Goal: Task Accomplishment & Management: Manage account settings

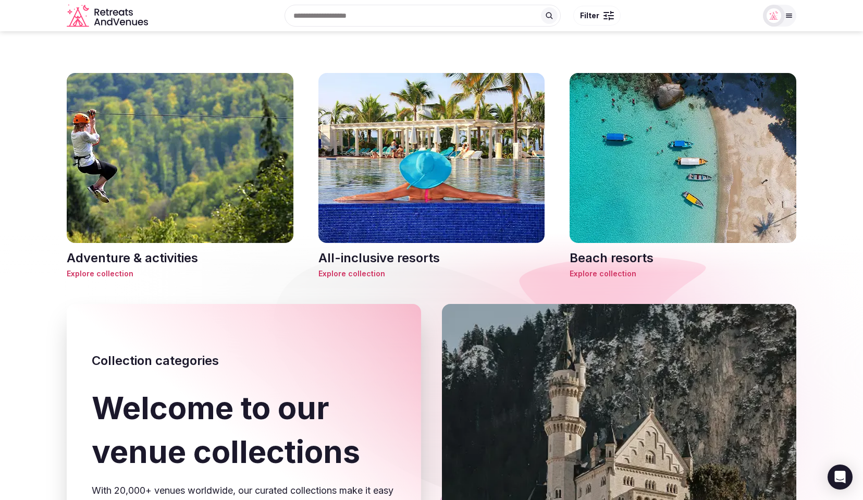
click at [218, 28] on div "Search Popular Destinations Toscana, Italy Riviera Maya, Mexico Indonesia, Bali…" at bounding box center [454, 15] width 604 height 45
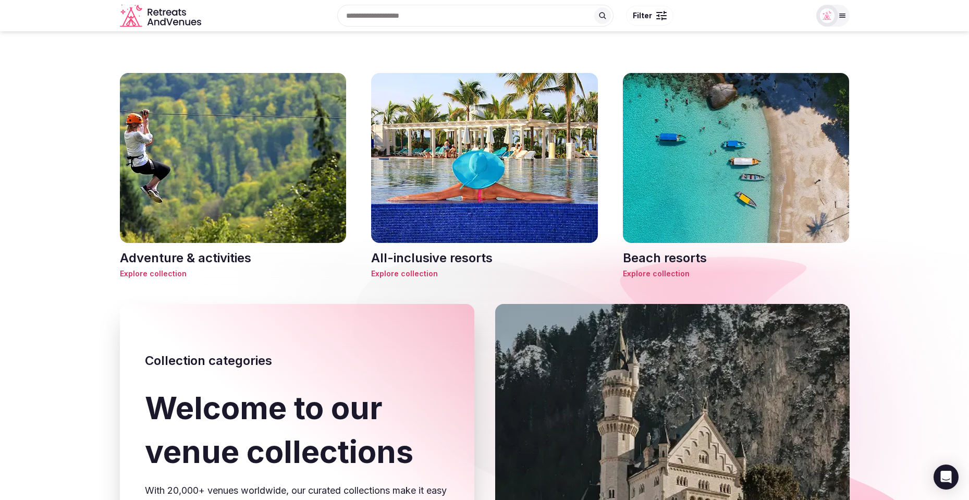
click at [222, 192] on img at bounding box center [233, 158] width 227 height 170
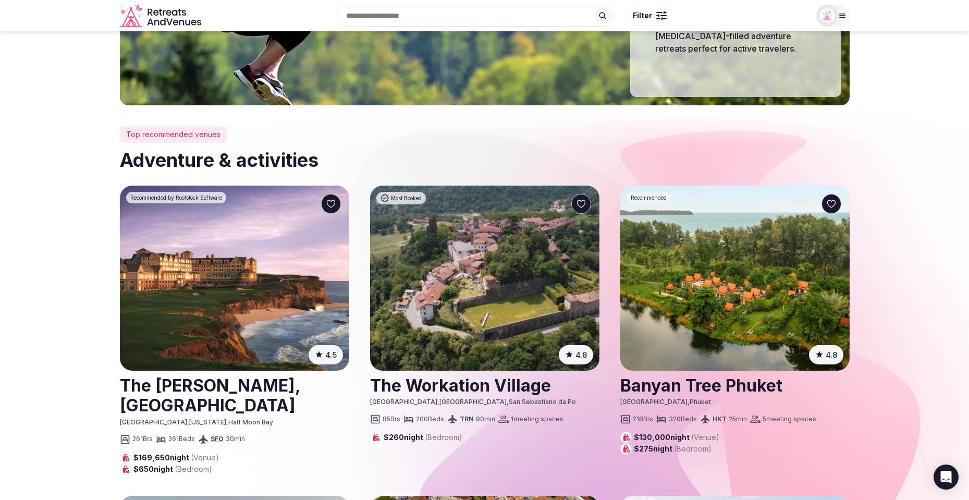
scroll to position [202, 0]
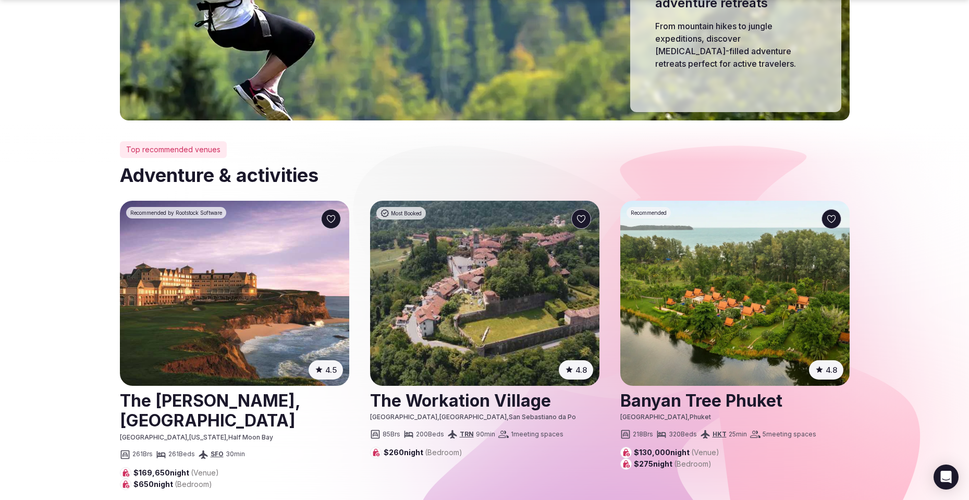
scroll to position [197, 0]
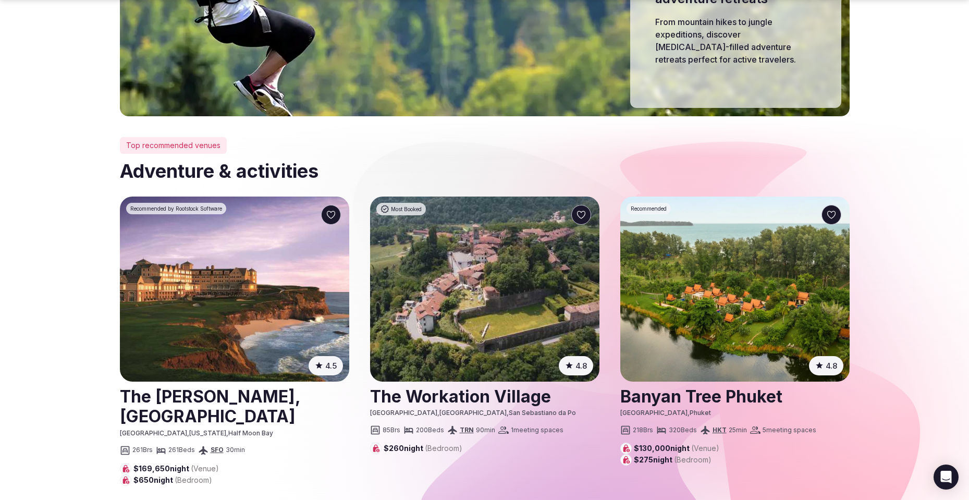
click at [635, 158] on h2 "Adventure & activities" at bounding box center [484, 171] width 729 height 26
click at [624, 167] on h2 "Adventure & activities" at bounding box center [484, 171] width 729 height 26
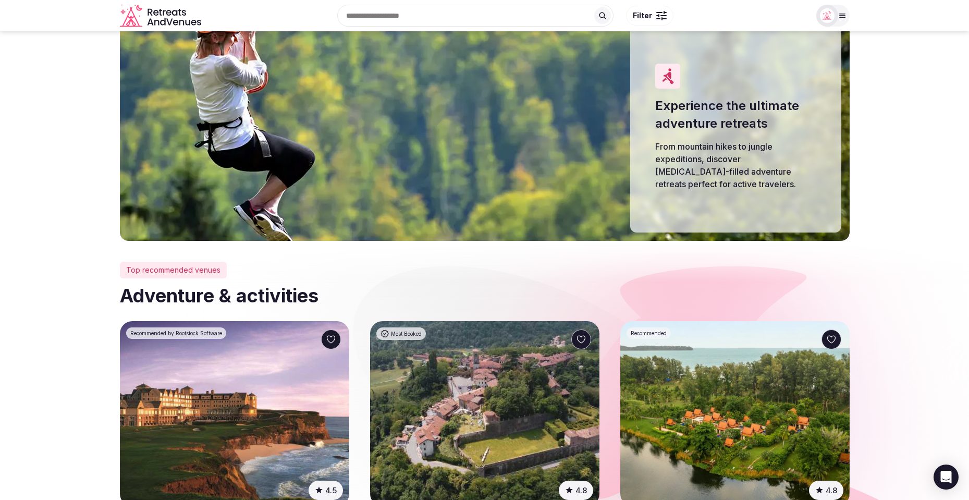
scroll to position [35, 0]
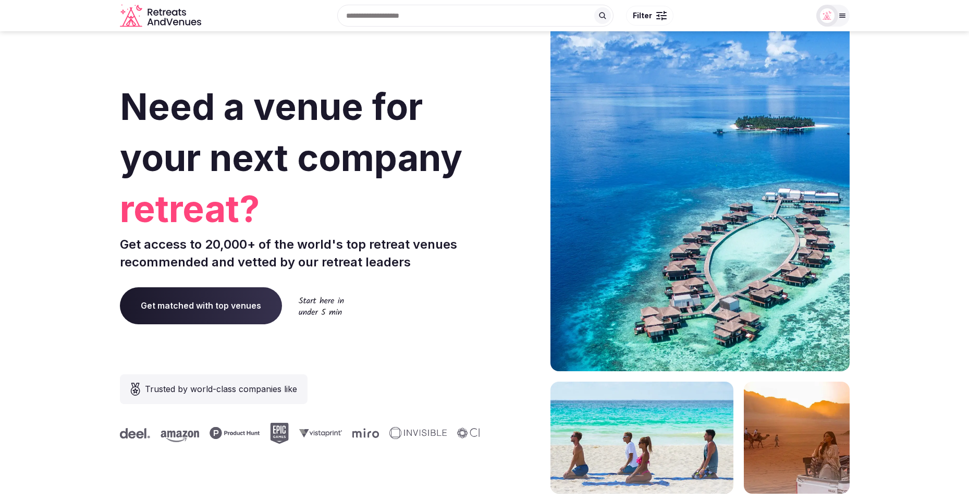
click at [600, 11] on icon at bounding box center [602, 15] width 8 height 8
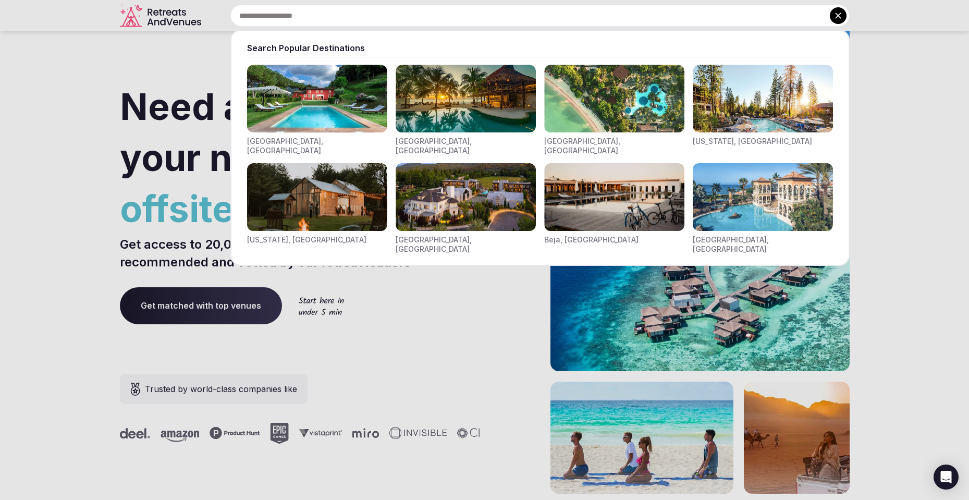
click at [104, 123] on div at bounding box center [484, 250] width 969 height 500
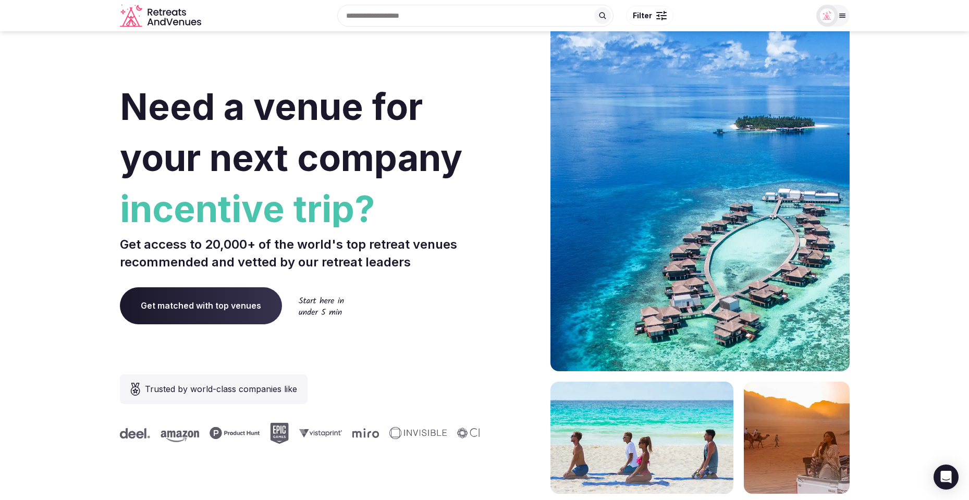
click at [596, 11] on button at bounding box center [602, 15] width 17 height 17
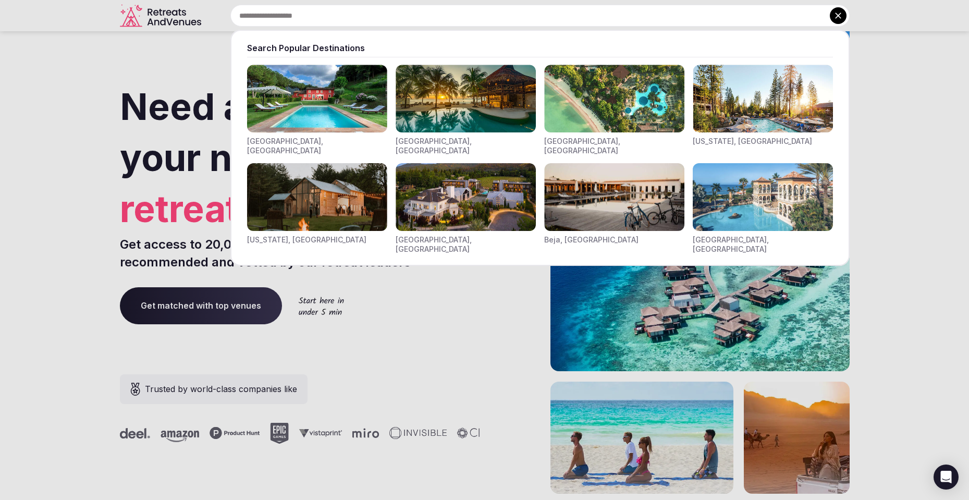
click at [88, 65] on div at bounding box center [484, 250] width 969 height 500
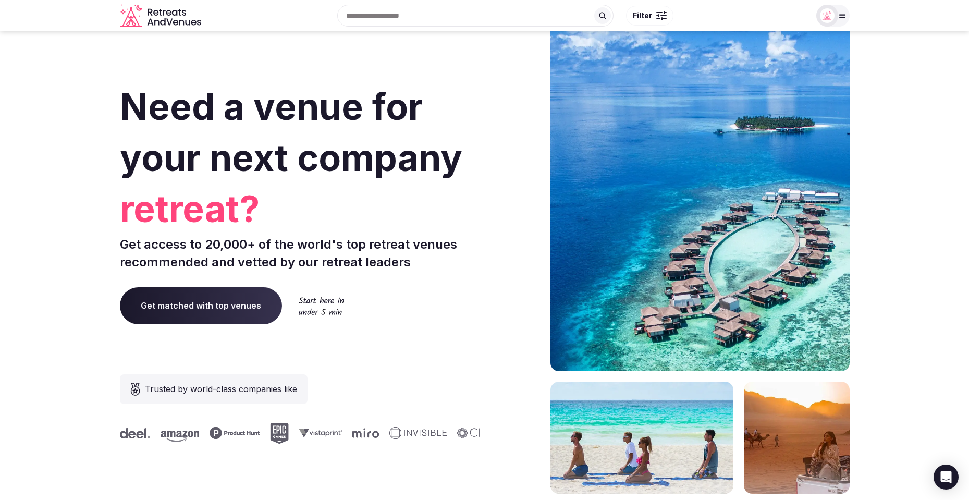
click at [843, 15] on icon at bounding box center [842, 15] width 8 height 8
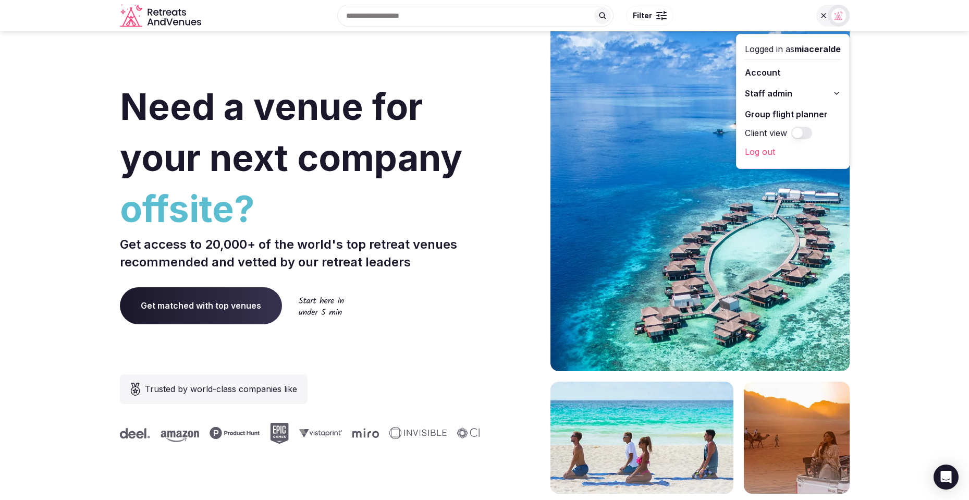
click at [364, 80] on div "Need a venue for your next company offsite? Get access to 20,000+ of the world'…" at bounding box center [300, 312] width 361 height 628
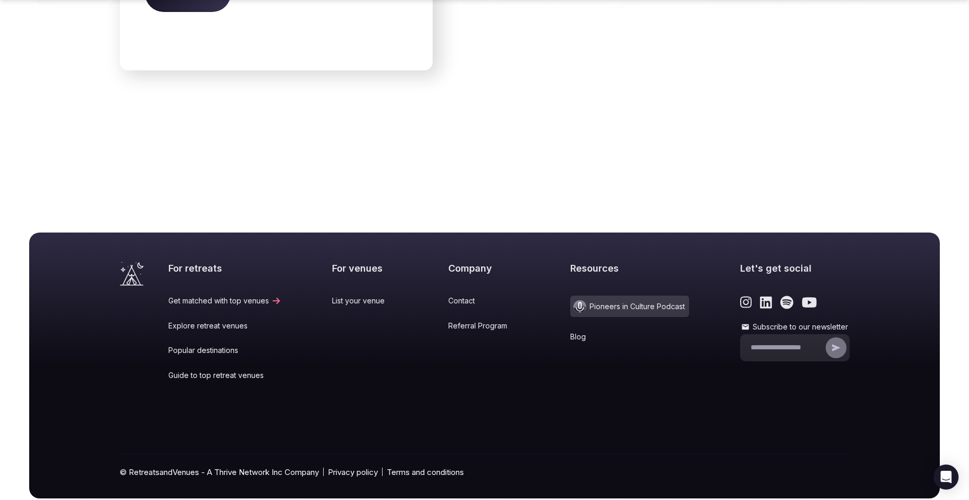
scroll to position [4274, 0]
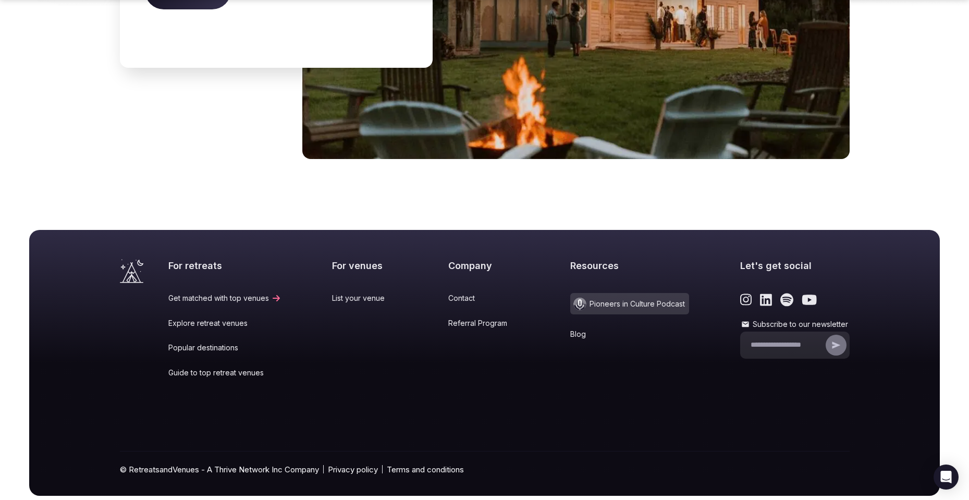
click at [193, 367] on link "Guide to top retreat venues" at bounding box center [224, 372] width 113 height 10
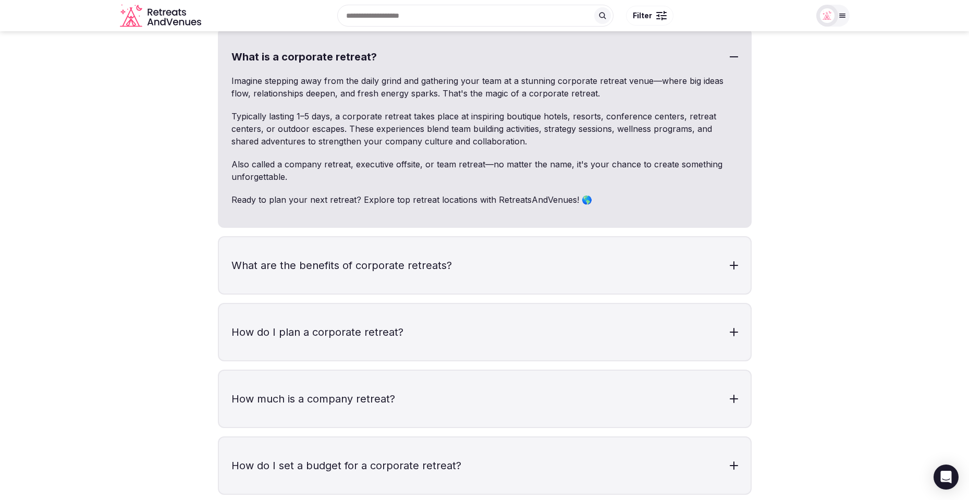
scroll to position [3049, 0]
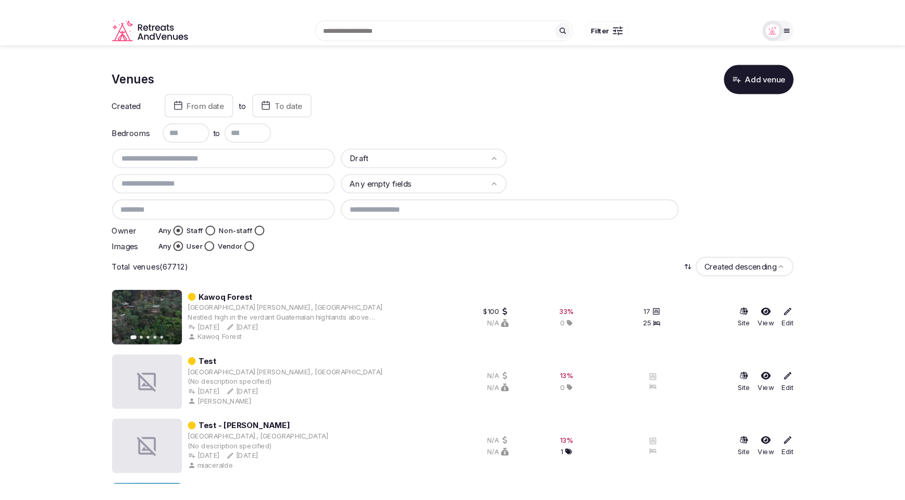
scroll to position [70, 0]
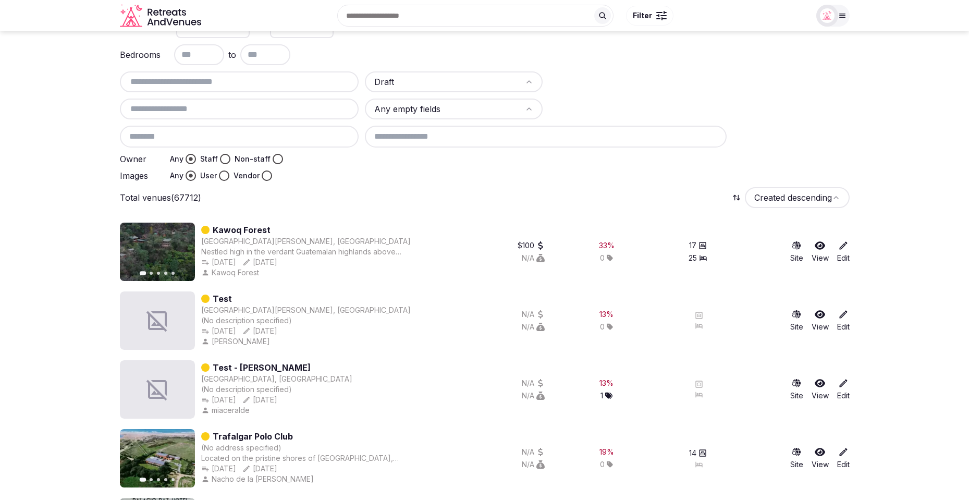
click at [833, 115] on div "Draft Any empty fields Owner Any Staff Non-staff Images Any User Vendor" at bounding box center [484, 125] width 729 height 109
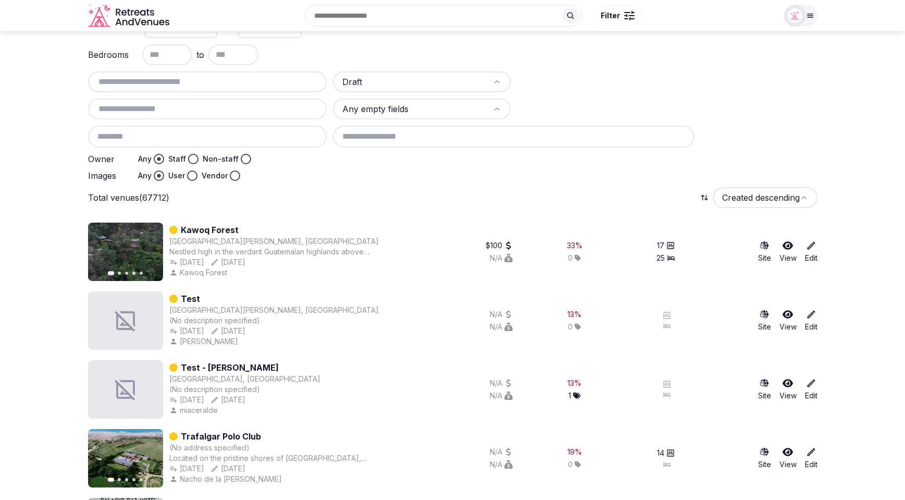
click at [347, 187] on div "Total venues (67712) Created descending" at bounding box center [452, 197] width 729 height 21
click at [417, 81] on html "Search Popular Destinations Toscana, Italy Riviera Maya, Mexico Indonesia, Bali…" at bounding box center [452, 180] width 905 height 500
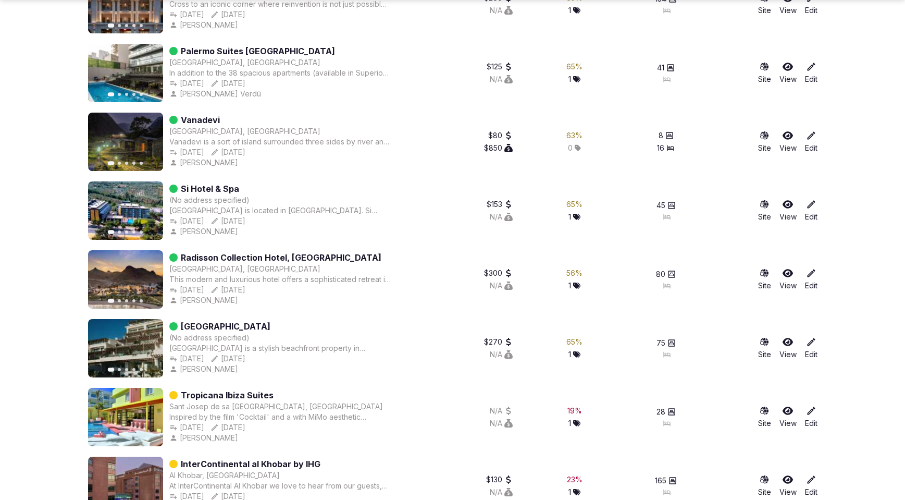
scroll to position [5893, 0]
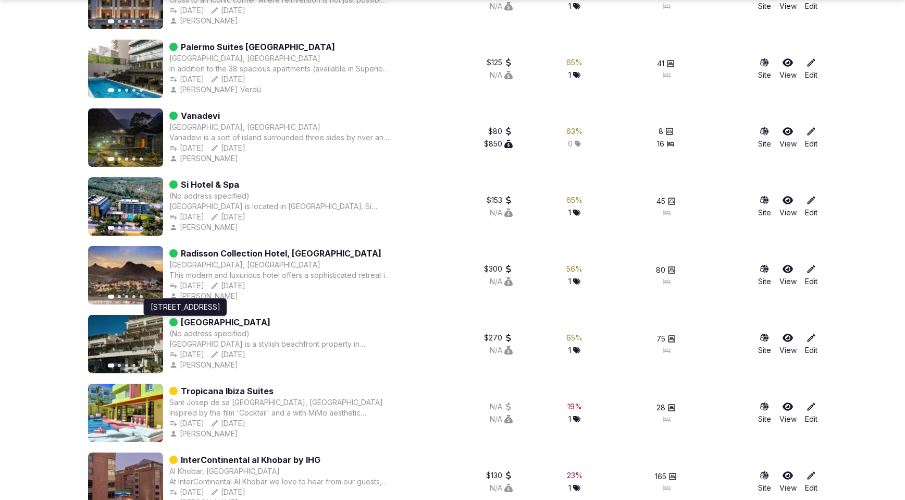
click at [227, 316] on div "Torba Mahallesi Kaynar Mevkii No: 15, Bodrum, Turkey Torba Mahallesi Kaynar Mev…" at bounding box center [184, 307] width 83 height 18
click at [270, 324] on link "Lures Hotel & Beach Club" at bounding box center [226, 322] width 90 height 13
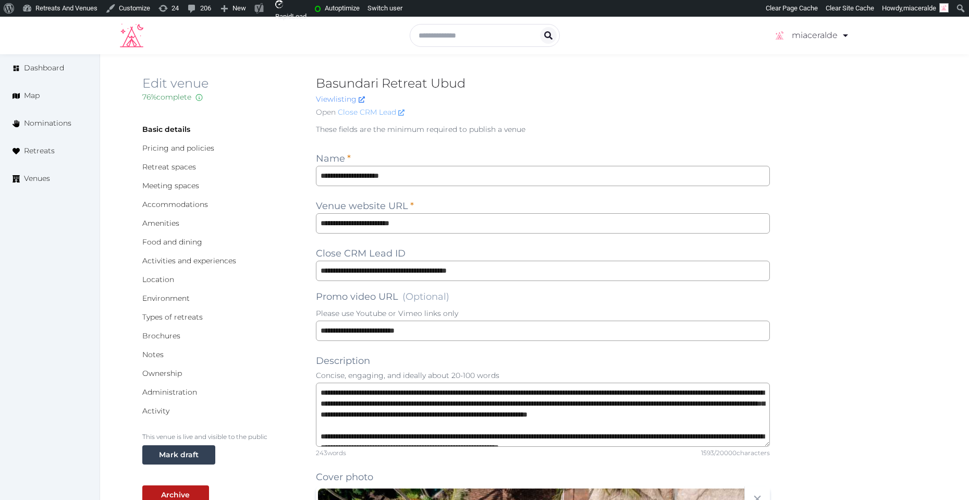
click at [348, 112] on link "Close CRM Lead" at bounding box center [371, 112] width 67 height 11
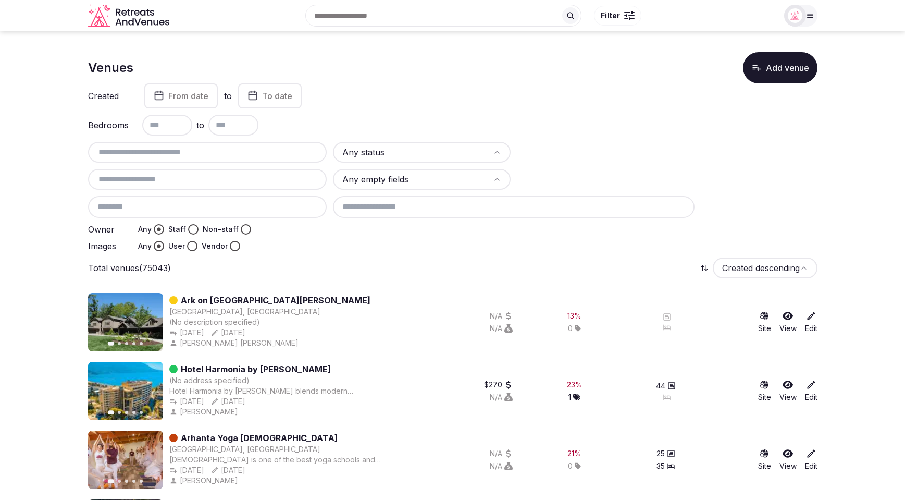
click at [147, 322] on icon "button" at bounding box center [148, 322] width 8 height 8
click at [103, 323] on icon "button" at bounding box center [102, 322] width 8 height 8
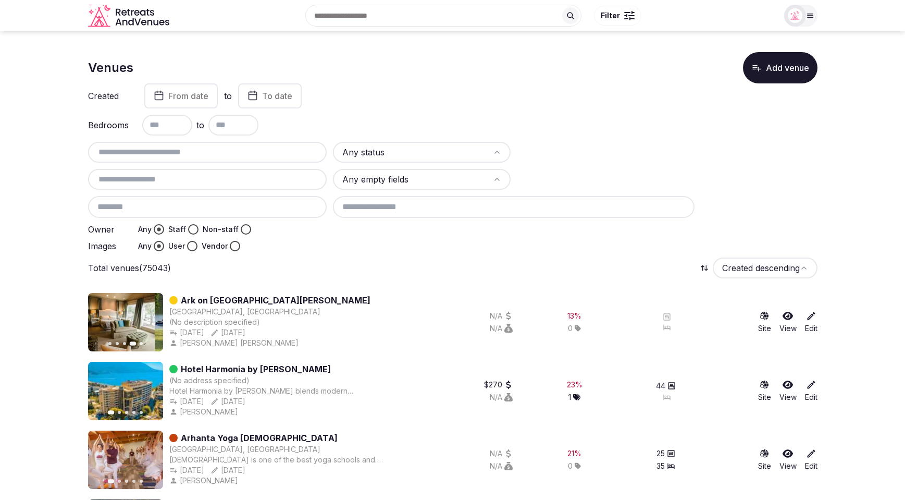
click at [103, 323] on icon "button" at bounding box center [102, 322] width 8 height 8
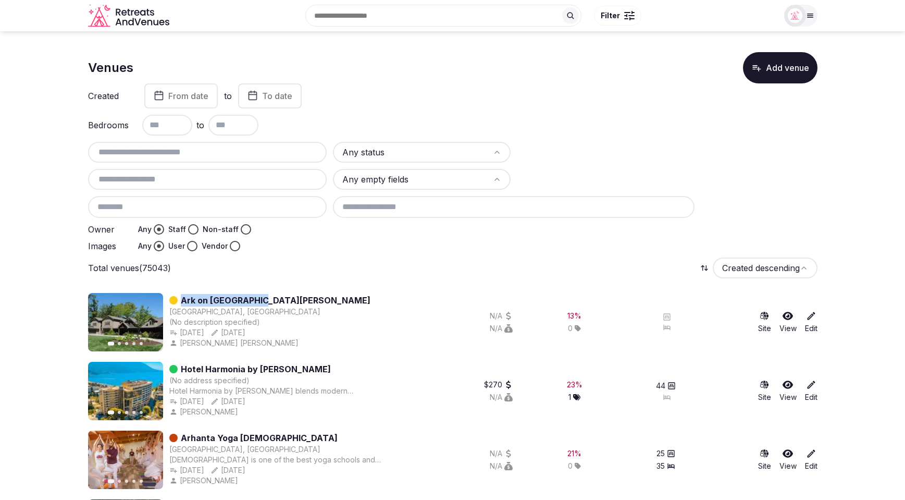
click at [150, 324] on icon "button" at bounding box center [148, 322] width 8 height 8
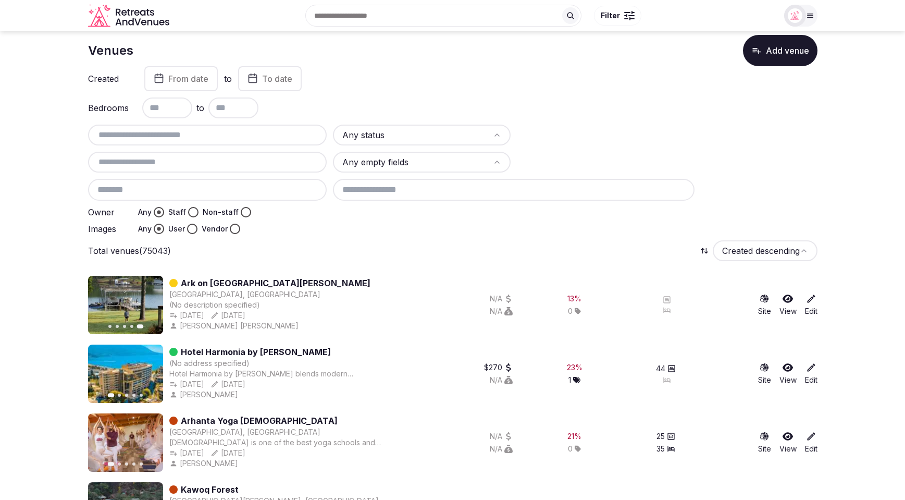
scroll to position [20, 0]
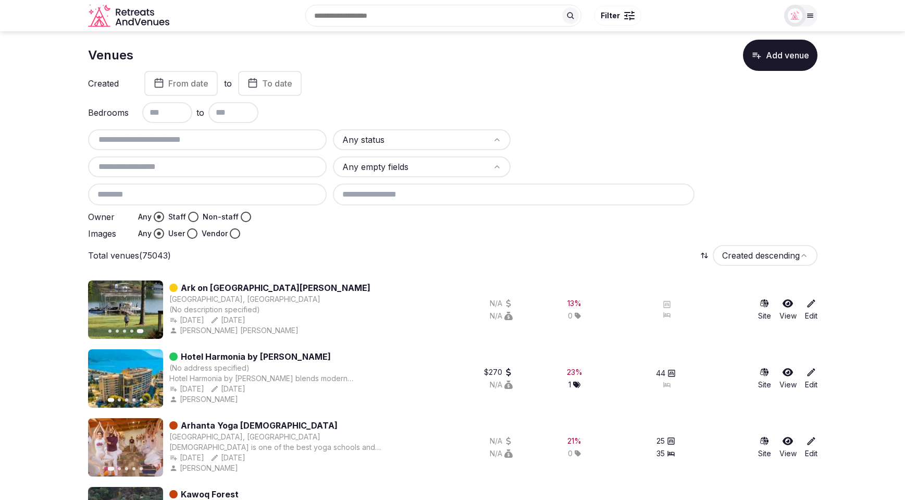
click at [461, 246] on div "Total venues (75043) Created descending" at bounding box center [452, 255] width 729 height 21
click at [619, 237] on div at bounding box center [575, 233] width 484 height 10
click at [670, 92] on div "Created From date to To date" at bounding box center [452, 82] width 729 height 25
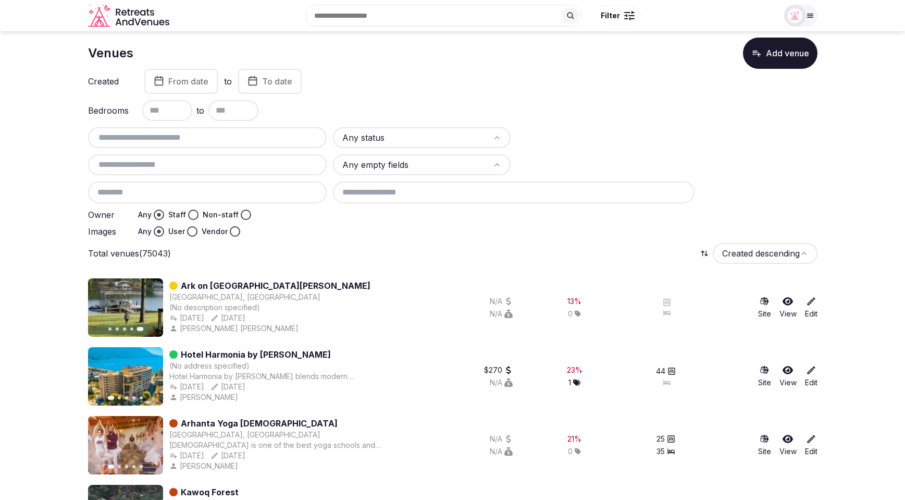
scroll to position [15, 0]
click at [480, 242] on div "Total venues (75043) Created descending" at bounding box center [452, 252] width 729 height 21
click at [98, 307] on icon "button" at bounding box center [102, 307] width 8 height 8
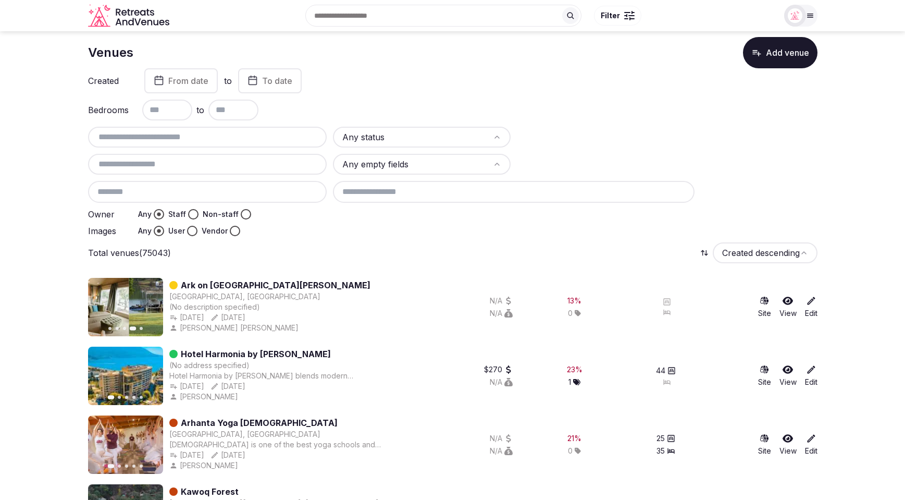
click at [98, 307] on icon "button" at bounding box center [102, 307] width 8 height 8
click at [146, 307] on icon "button" at bounding box center [148, 307] width 8 height 8
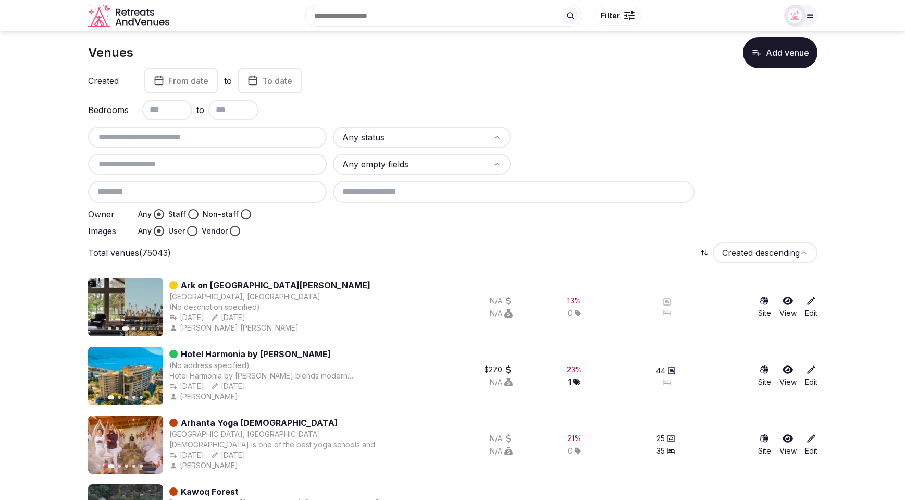
click at [146, 307] on icon "button" at bounding box center [148, 307] width 8 height 8
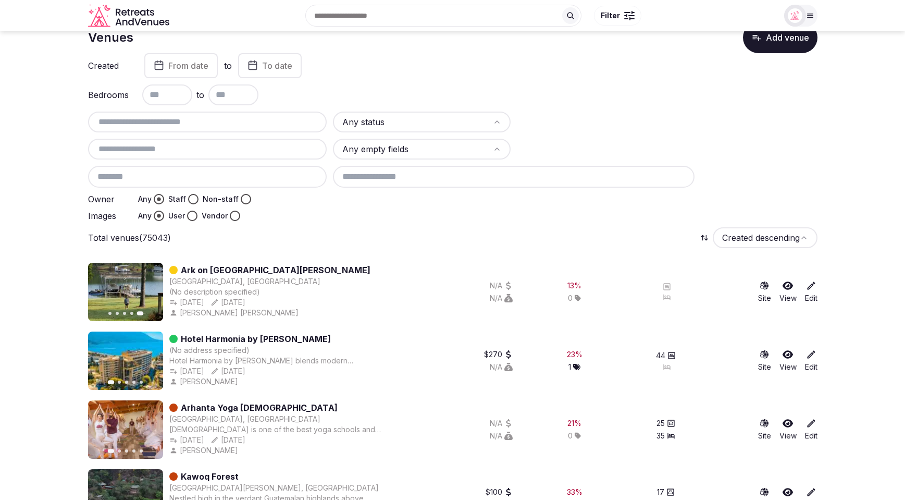
scroll to position [26, 0]
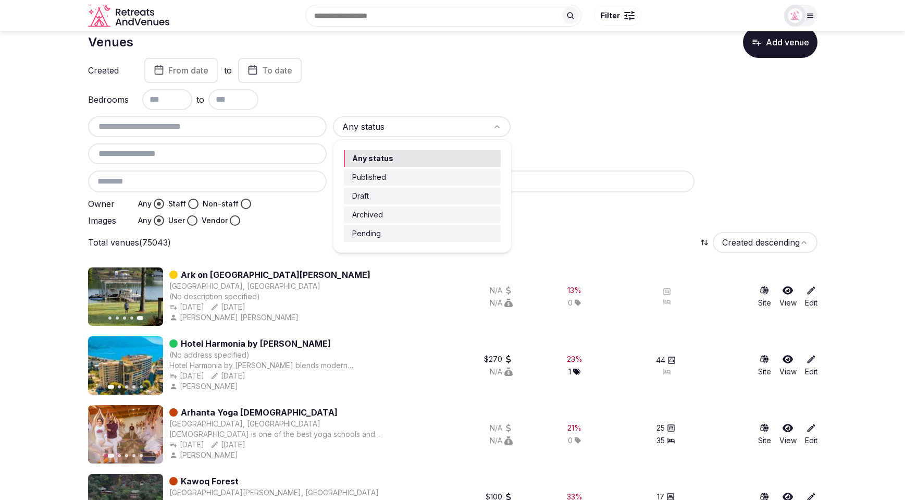
click at [471, 126] on html "Search Popular Destinations Toscana, Italy Riviera Maya, Mexico Indonesia, Bali…" at bounding box center [452, 224] width 905 height 500
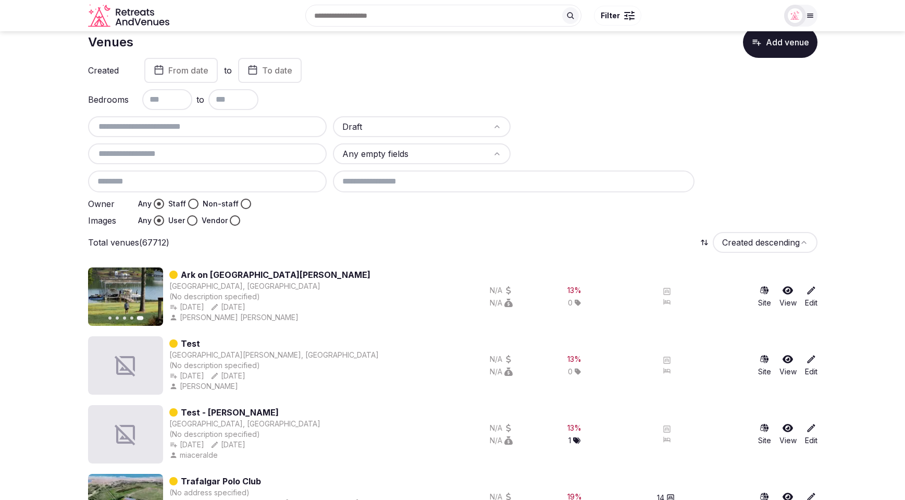
click at [389, 232] on div "Total venues (67712) Created descending" at bounding box center [452, 242] width 729 height 21
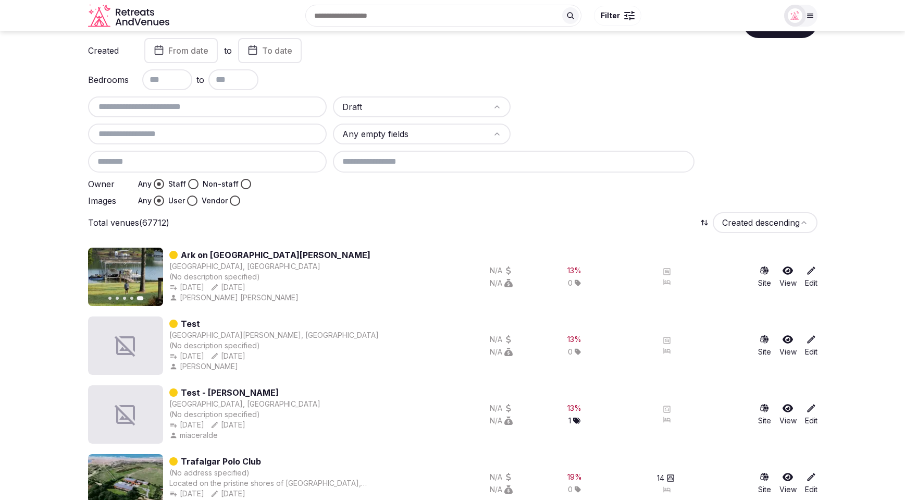
scroll to position [42, 0]
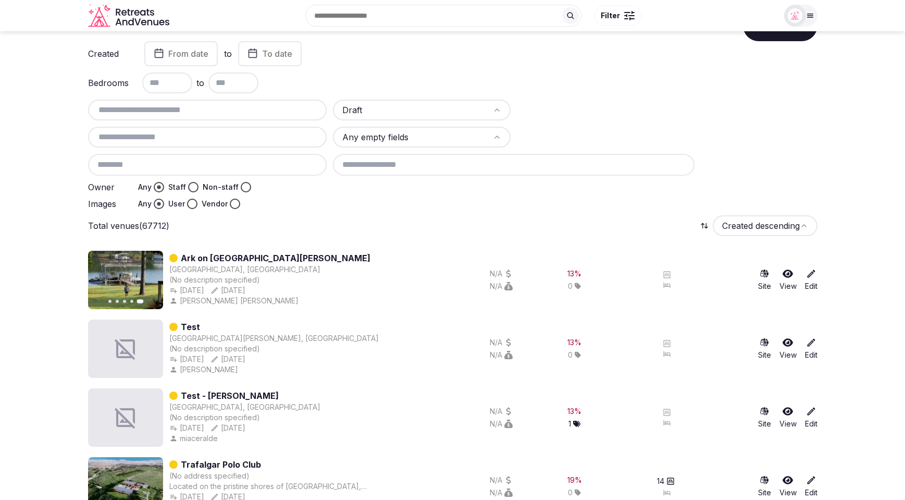
click at [418, 110] on html "Search Popular Destinations Toscana, Italy Riviera Maya, Mexico Indonesia, Bali…" at bounding box center [452, 208] width 905 height 500
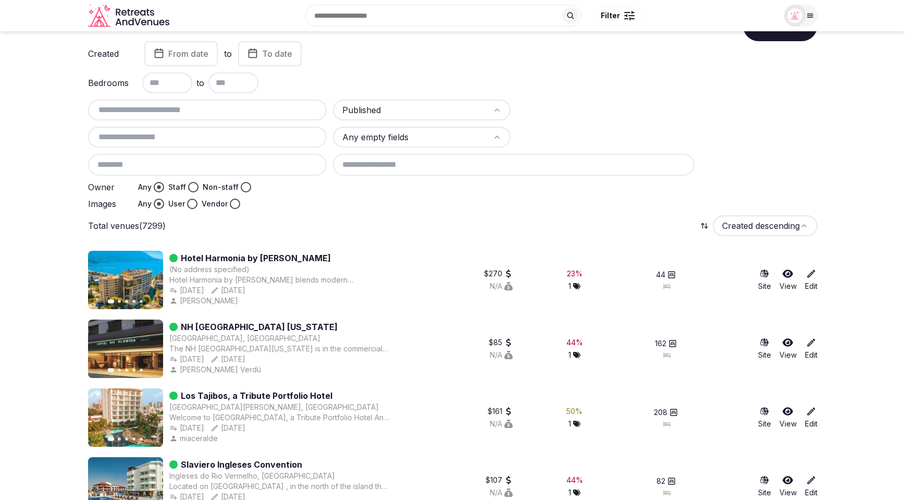
click at [438, 105] on html "Search Popular Destinations Toscana, Italy Riviera Maya, Mexico Indonesia, Bali…" at bounding box center [452, 208] width 905 height 500
click at [291, 207] on html "Search Popular Destinations Toscana, Italy Riviera Maya, Mexico Indonesia, Bali…" at bounding box center [452, 208] width 905 height 500
click at [416, 110] on html "Search Popular Destinations Toscana, Italy Riviera Maya, Mexico Indonesia, Bali…" at bounding box center [452, 208] width 905 height 500
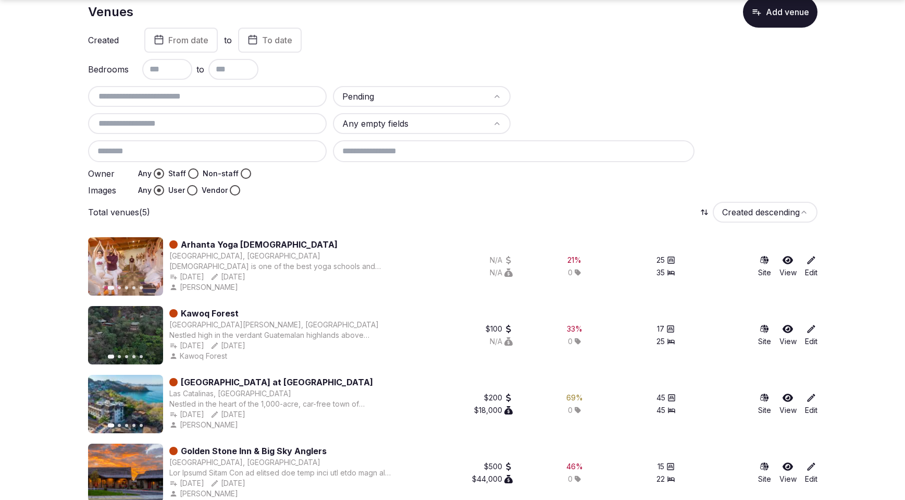
scroll to position [0, 0]
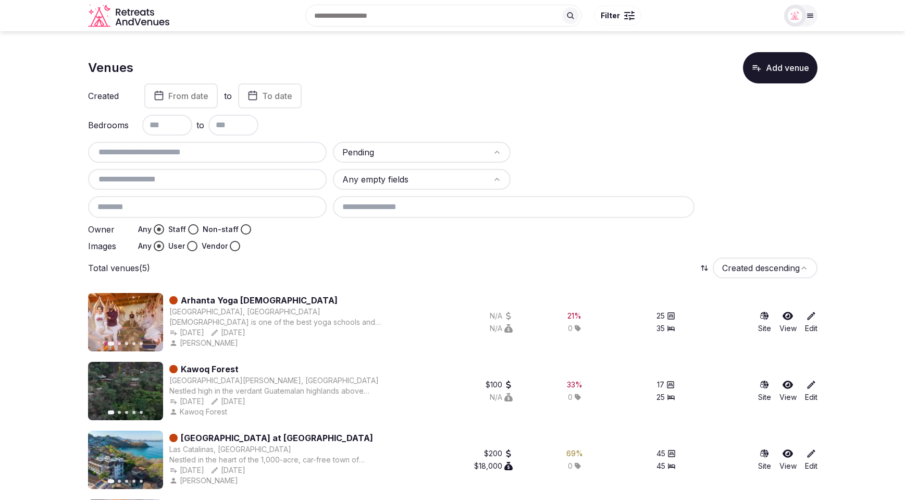
click at [404, 155] on html "Search Popular Destinations Toscana, Italy Riviera Maya, Mexico Indonesia, Bali…" at bounding box center [452, 250] width 905 height 500
click at [371, 147] on html "Search Popular Destinations Toscana, Italy Riviera Maya, Mexico Indonesia, Bali…" at bounding box center [452, 250] width 905 height 500
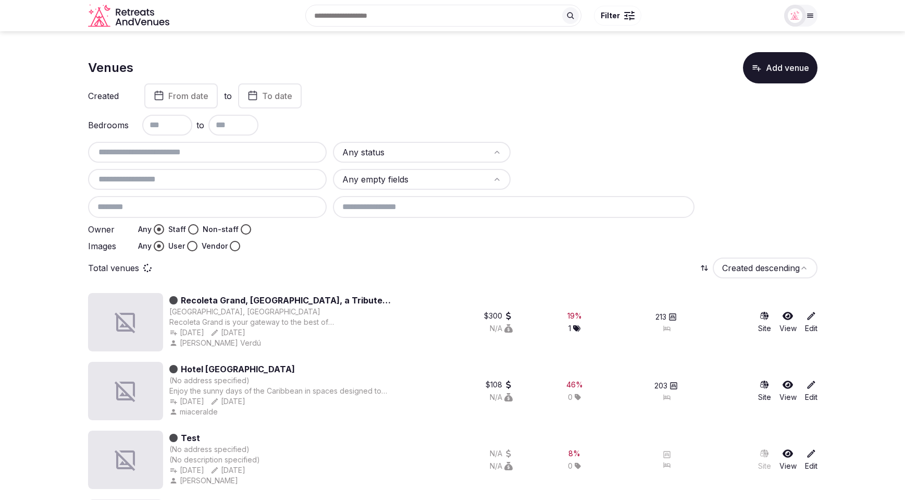
click at [391, 143] on html "Search Popular Destinations Toscana, Italy Riviera Maya, Mexico Indonesia, Bali…" at bounding box center [452, 250] width 905 height 500
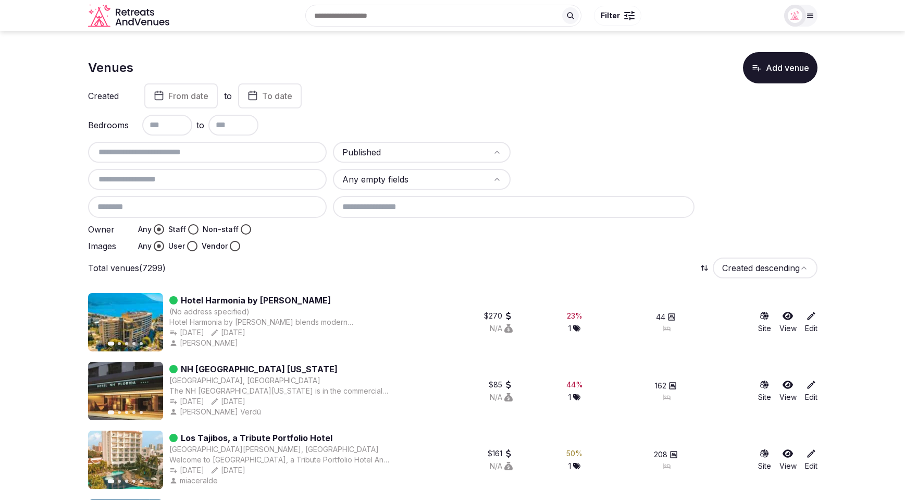
click at [381, 147] on html "Search Popular Destinations Toscana, Italy Riviera Maya, Mexico Indonesia, Bali…" at bounding box center [452, 250] width 905 height 500
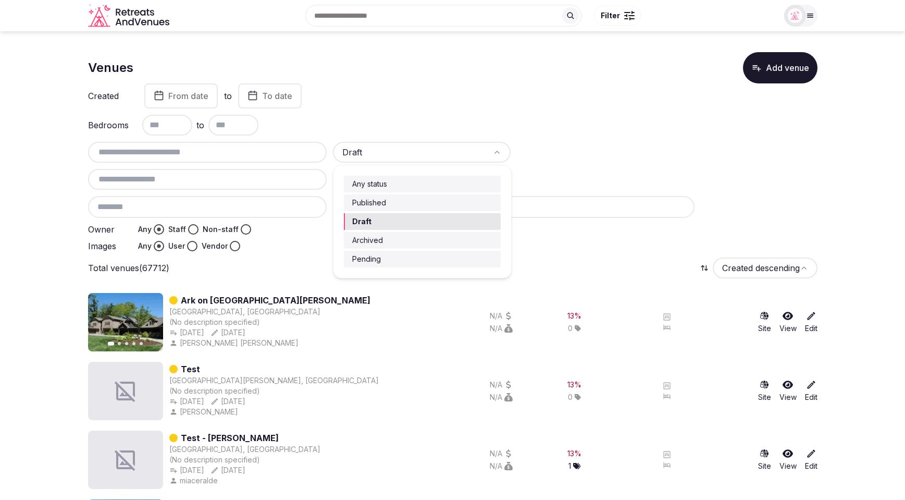
click at [393, 150] on html "Search Popular Destinations Toscana, Italy Riviera Maya, Mexico Indonesia, Bali…" at bounding box center [452, 250] width 905 height 500
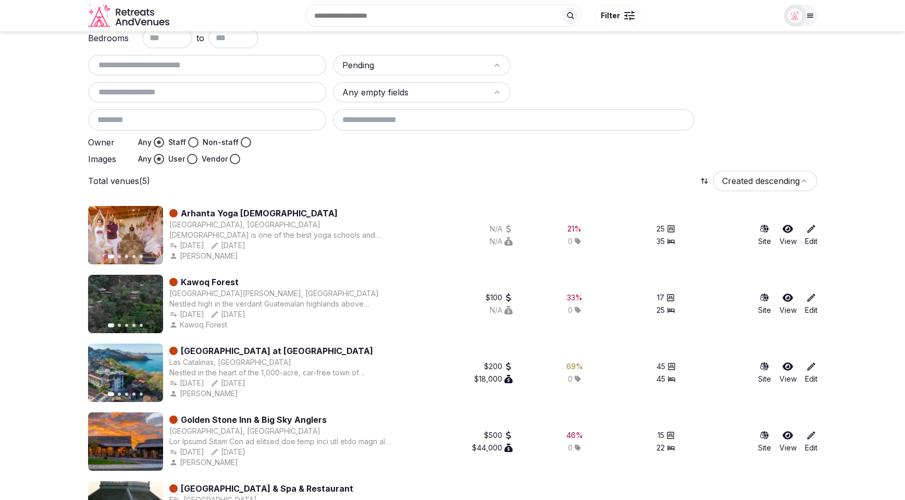
scroll to position [31, 0]
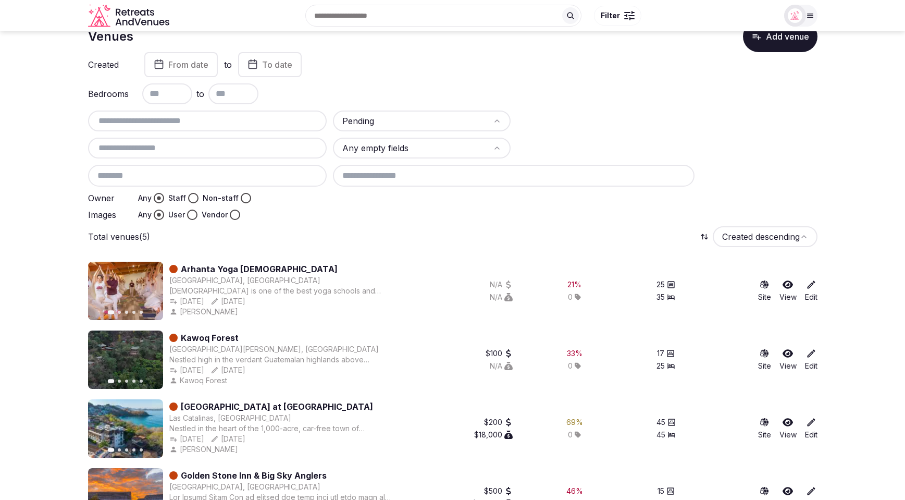
click at [580, 249] on div "Venues Add venue Created From date to To date Bedrooms to Pending Any empty fie…" at bounding box center [452, 312] width 729 height 583
drag, startPoint x: 671, startPoint y: 113, endPoint x: 662, endPoint y: 110, distance: 9.2
click at [671, 113] on div at bounding box center [606, 120] width 178 height 21
click at [752, 110] on div "Pending Any empty fields Owner Any Staff Non-staff Images Any User Vendor" at bounding box center [452, 164] width 729 height 109
click at [521, 118] on div at bounding box center [606, 120] width 178 height 21
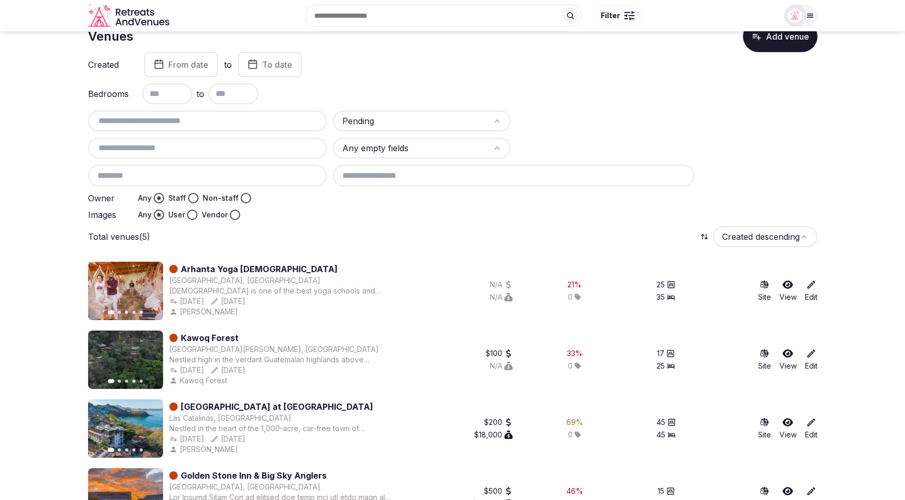
click at [385, 216] on div at bounding box center [575, 214] width 484 height 10
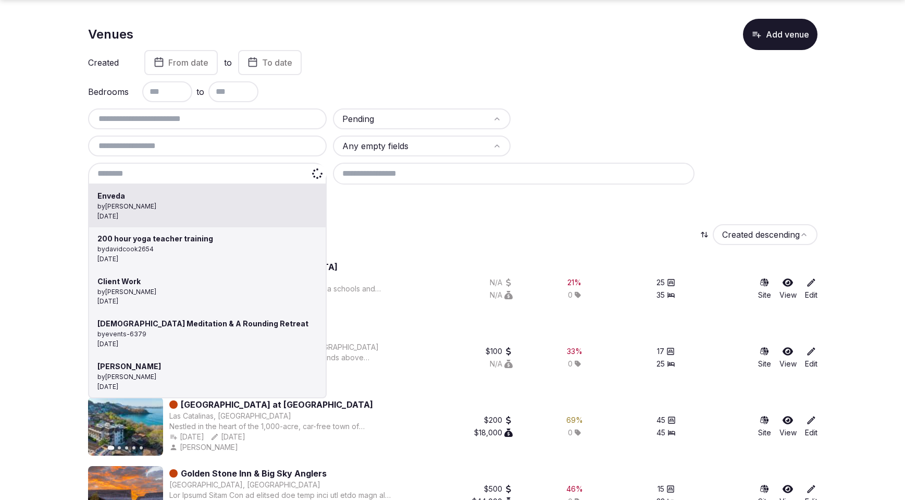
click at [210, 174] on input at bounding box center [207, 174] width 239 height 22
type input "******"
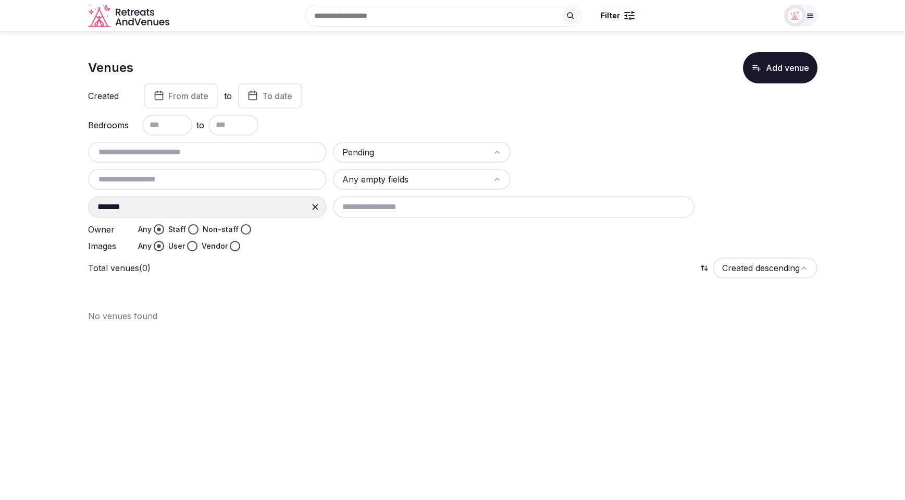
scroll to position [0, 0]
click at [163, 204] on input "******" at bounding box center [207, 207] width 239 height 22
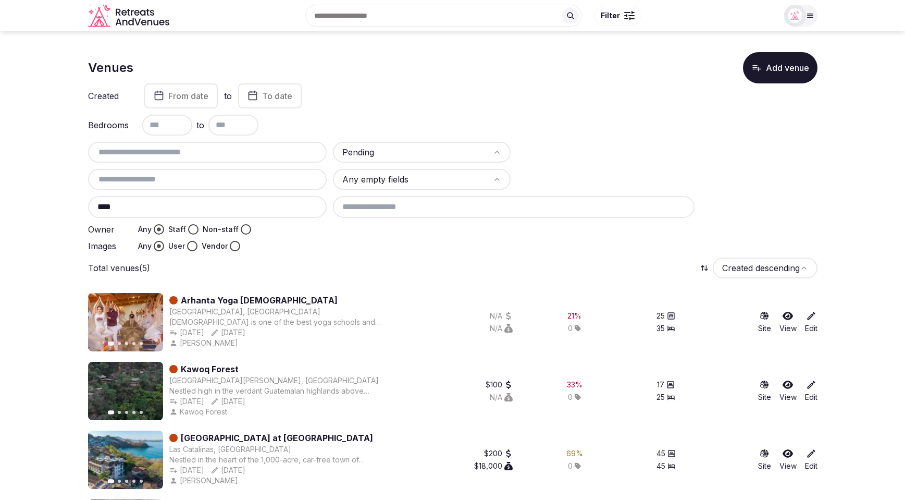
click at [230, 212] on input "****" at bounding box center [207, 207] width 239 height 22
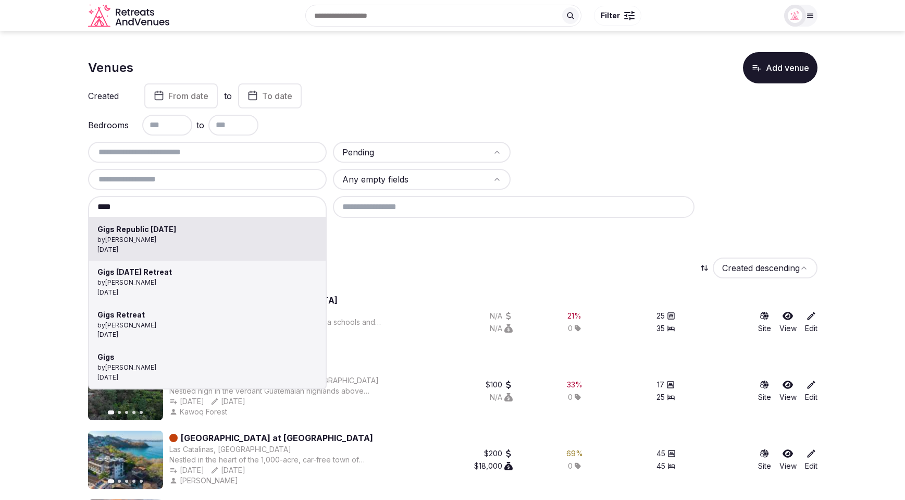
type input "**********"
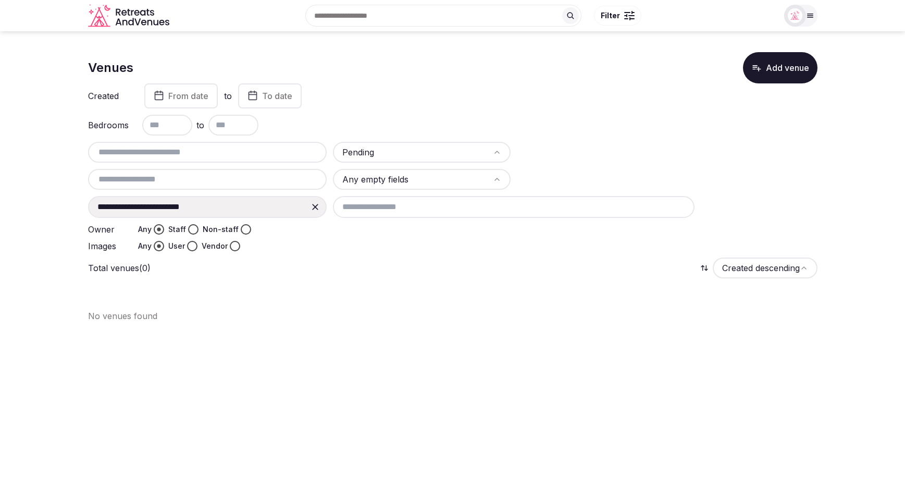
click at [378, 153] on html "**********" at bounding box center [452, 250] width 905 height 500
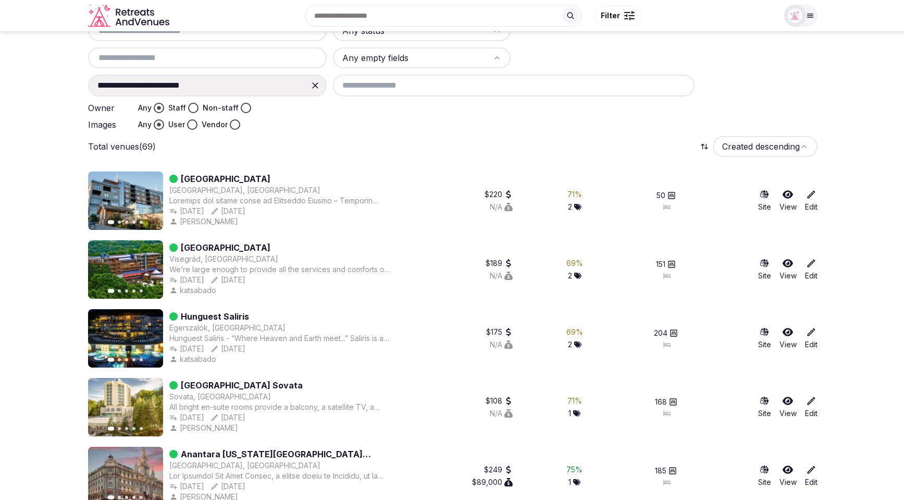
scroll to position [113, 0]
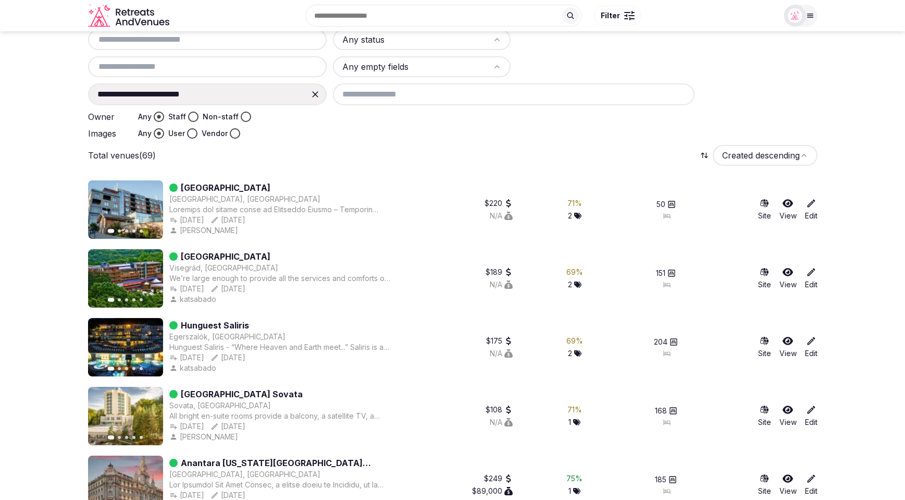
click at [455, 160] on div "Total venues (69) Created descending" at bounding box center [452, 155] width 729 height 21
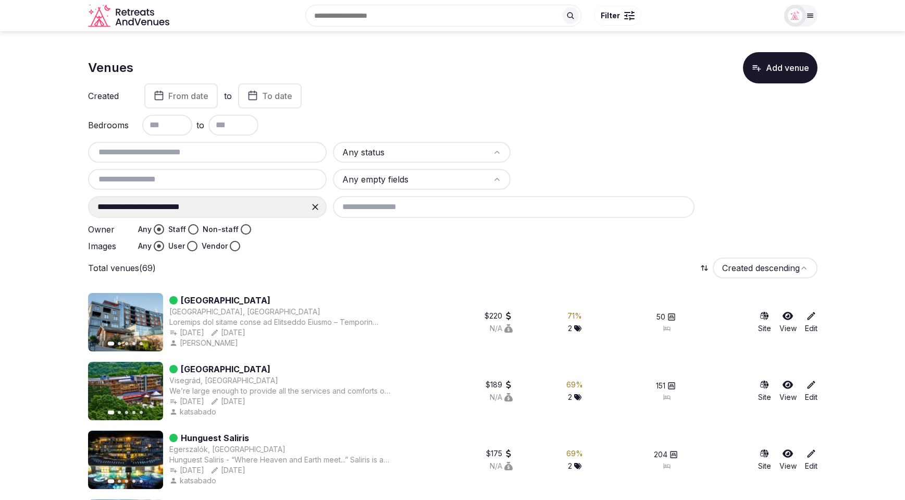
scroll to position [1, 0]
click at [189, 227] on button "Staff" at bounding box center [193, 229] width 10 height 10
click at [379, 143] on html "**********" at bounding box center [452, 249] width 905 height 500
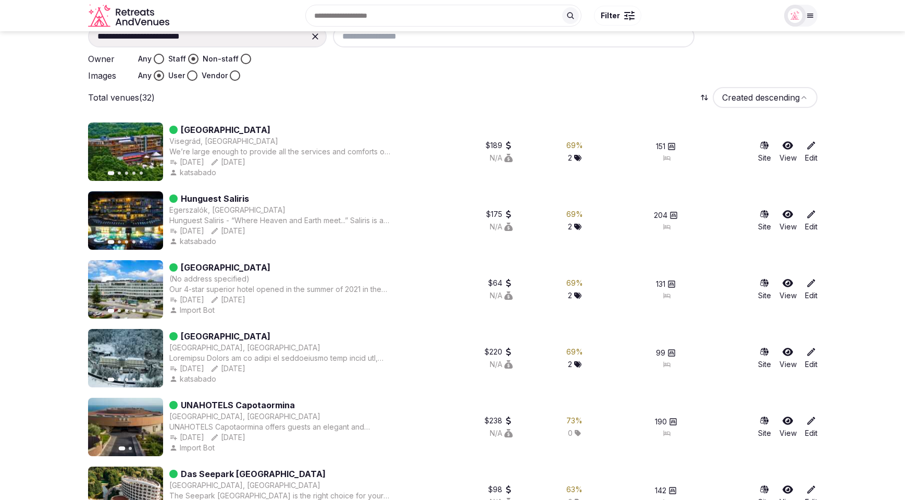
scroll to position [0, 0]
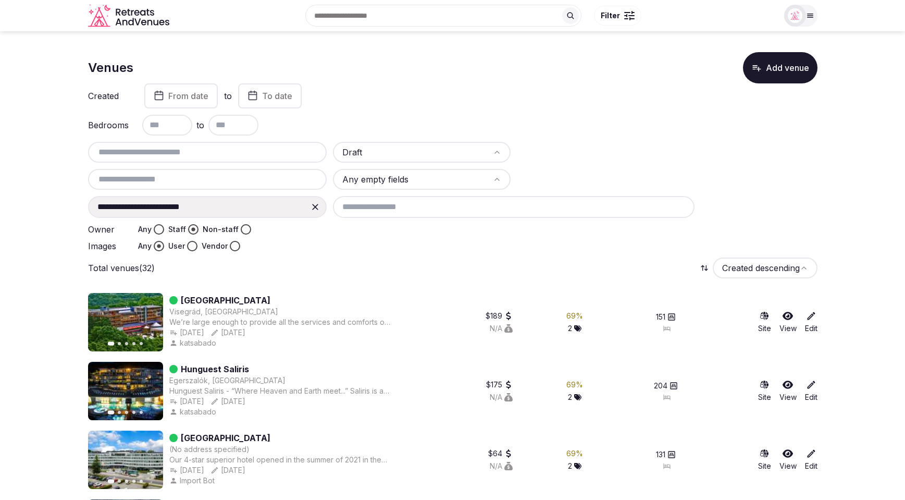
drag, startPoint x: 367, startPoint y: 262, endPoint x: 343, endPoint y: 263, distance: 24.0
click at [366, 264] on div "Total venues (32) Created descending" at bounding box center [452, 267] width 729 height 21
click at [241, 228] on button "Non-staff" at bounding box center [246, 229] width 10 height 10
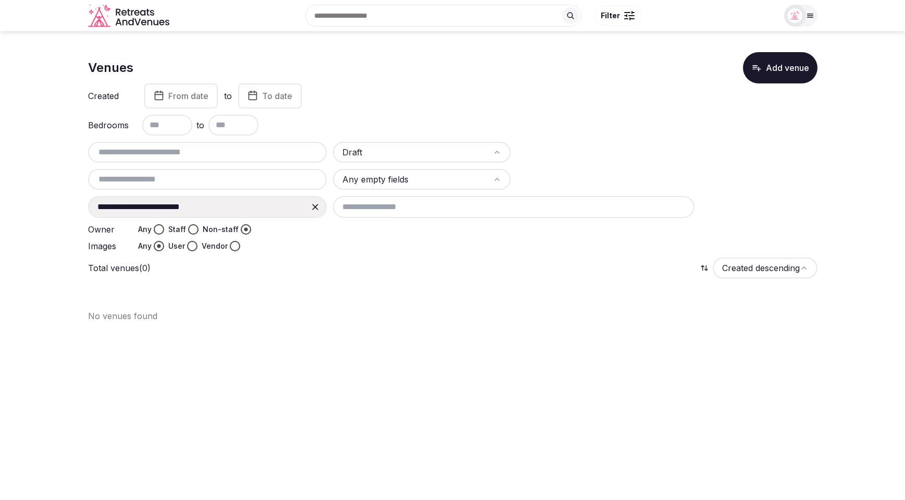
click at [403, 248] on div at bounding box center [575, 246] width 484 height 10
click at [117, 246] on label "Images" at bounding box center [109, 246] width 42 height 8
click at [315, 209] on icon at bounding box center [315, 207] width 10 height 10
click at [467, 166] on div "Draft Any empty fields Owner Any Staff Non-staff Images Any User Vendor" at bounding box center [452, 196] width 729 height 109
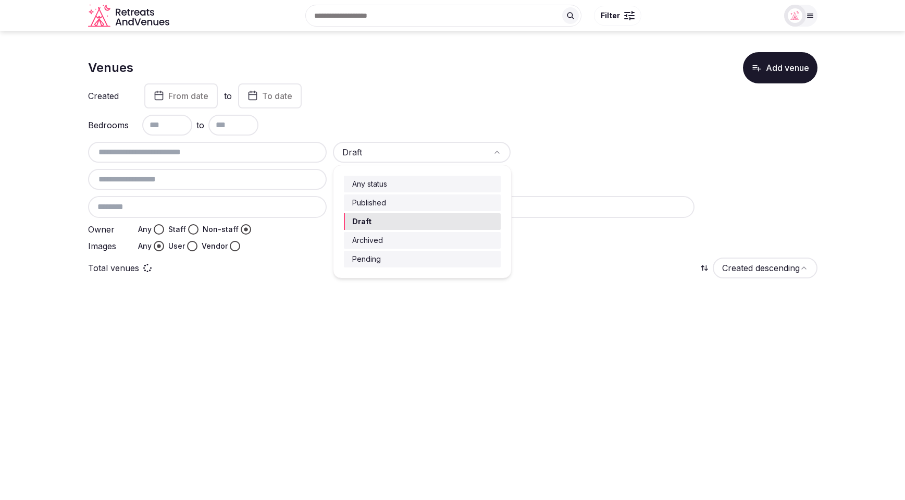
click at [468, 151] on html "Search Popular Destinations Toscana, Italy Riviera Maya, Mexico Indonesia, Bali…" at bounding box center [452, 250] width 905 height 500
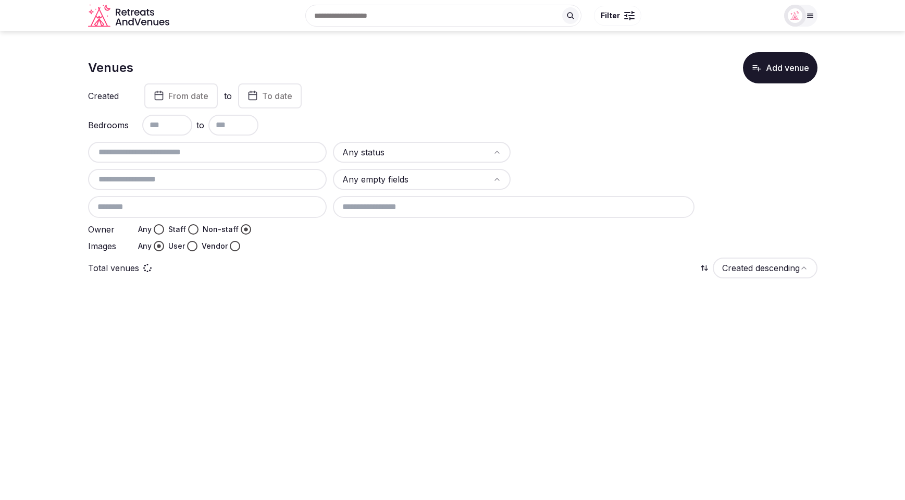
click at [816, 14] on div at bounding box center [810, 15] width 15 height 8
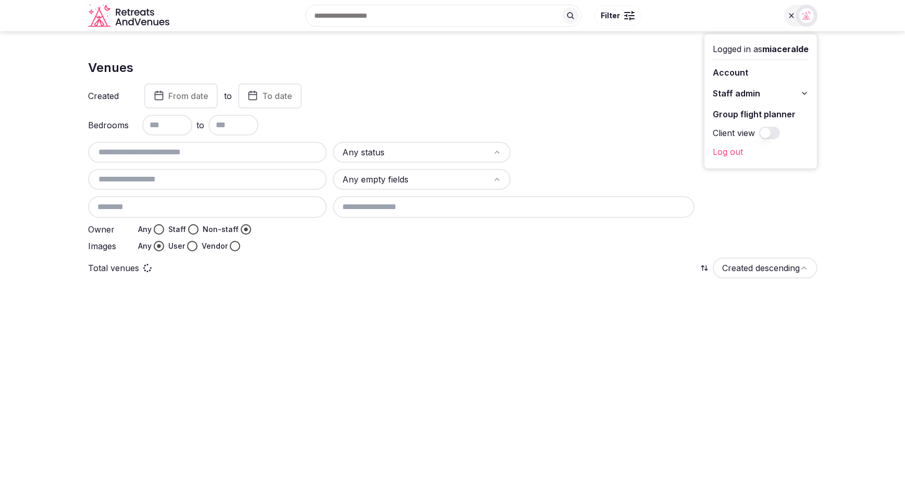
click at [805, 93] on icon at bounding box center [804, 93] width 4 height 2
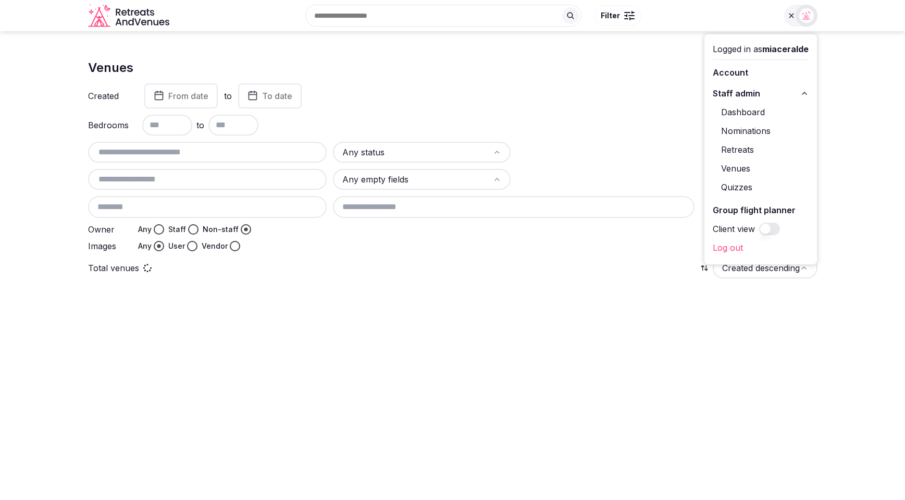
click at [750, 117] on link "Dashboard" at bounding box center [761, 112] width 96 height 17
click at [750, 113] on link "Dashboard" at bounding box center [761, 112] width 96 height 17
click at [750, 115] on link "Dashboard" at bounding box center [761, 112] width 96 height 17
click at [751, 115] on link "Dashboard" at bounding box center [761, 112] width 96 height 17
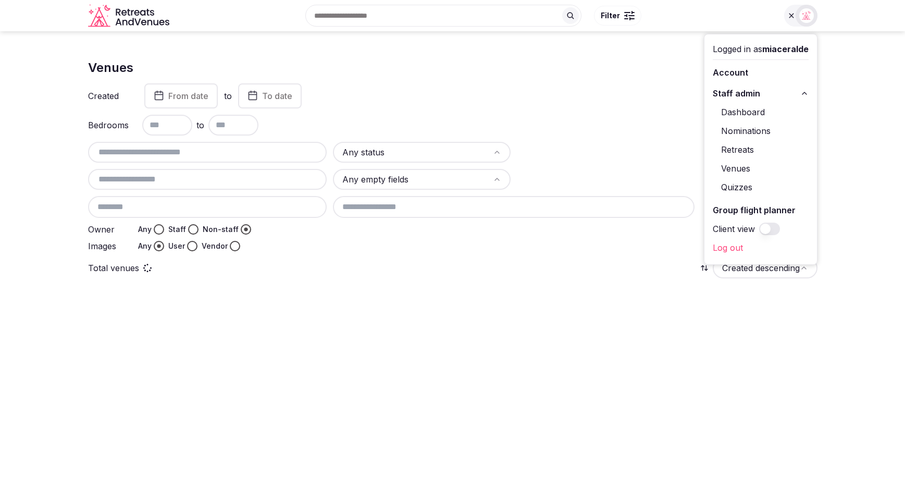
click at [751, 115] on link "Dashboard" at bounding box center [761, 112] width 96 height 17
click at [626, 118] on div "Bedrooms to" at bounding box center [452, 125] width 729 height 21
click at [740, 130] on link "Nominations" at bounding box center [761, 130] width 96 height 17
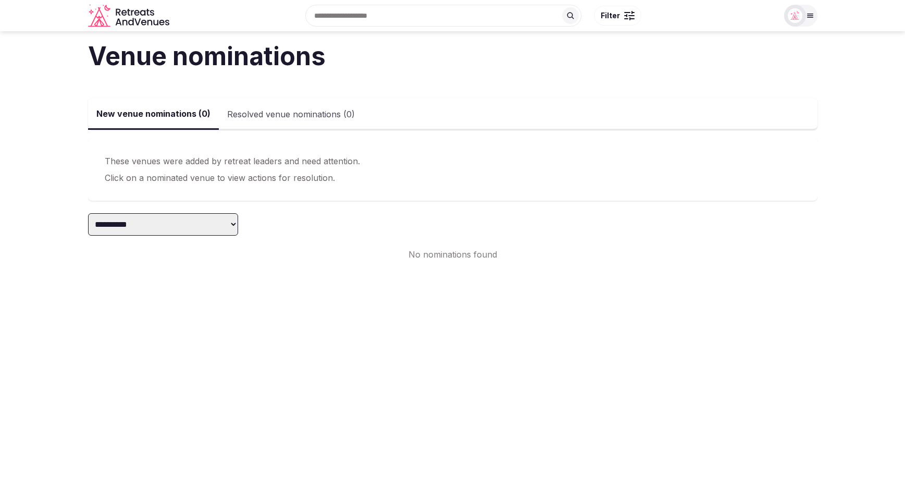
click at [808, 14] on icon at bounding box center [810, 16] width 6 height 4
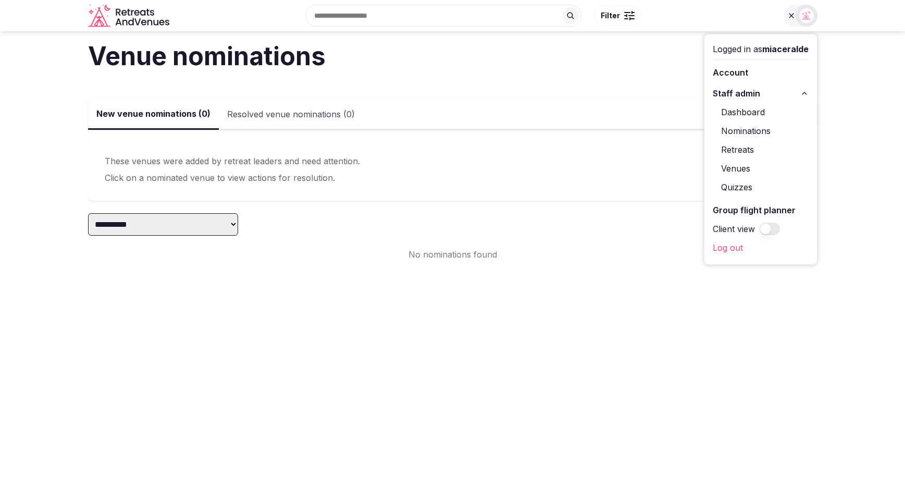
click at [737, 114] on link "Dashboard" at bounding box center [761, 112] width 96 height 17
click at [737, 113] on link "Dashboard" at bounding box center [761, 112] width 96 height 17
click at [737, 114] on link "Dashboard" at bounding box center [761, 112] width 96 height 17
click at [729, 169] on link "Venues" at bounding box center [761, 168] width 96 height 17
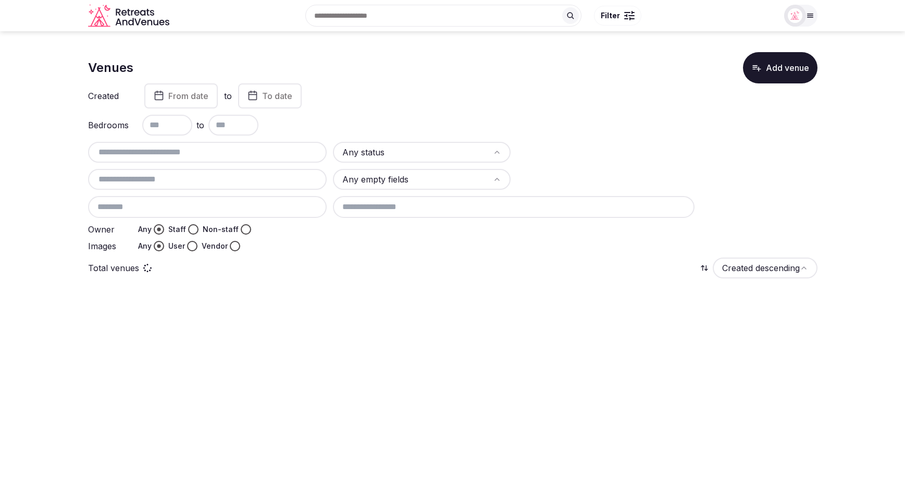
click at [817, 16] on div at bounding box center [810, 15] width 15 height 8
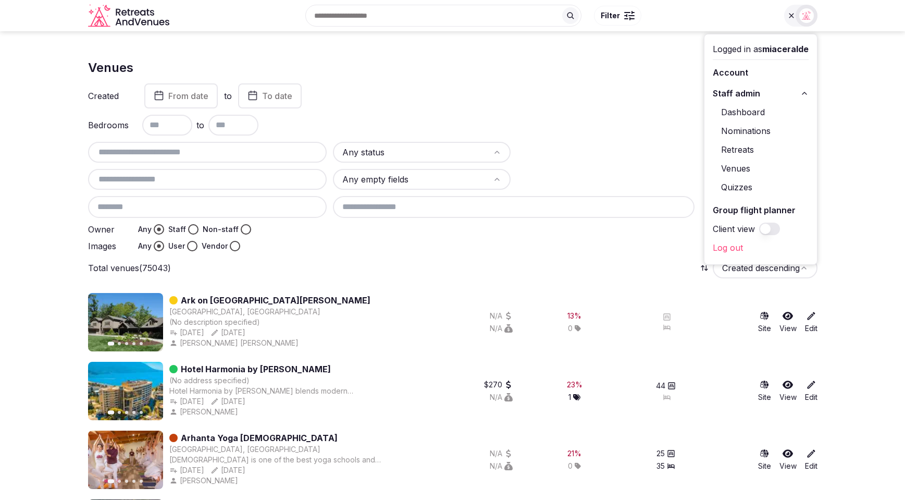
click at [735, 147] on link "Retreats" at bounding box center [761, 149] width 96 height 17
click at [635, 113] on div "Created From date to To date Bedrooms to Any status Any empty fields Owner Any …" at bounding box center [452, 167] width 729 height 168
click at [805, 19] on img at bounding box center [806, 15] width 15 height 15
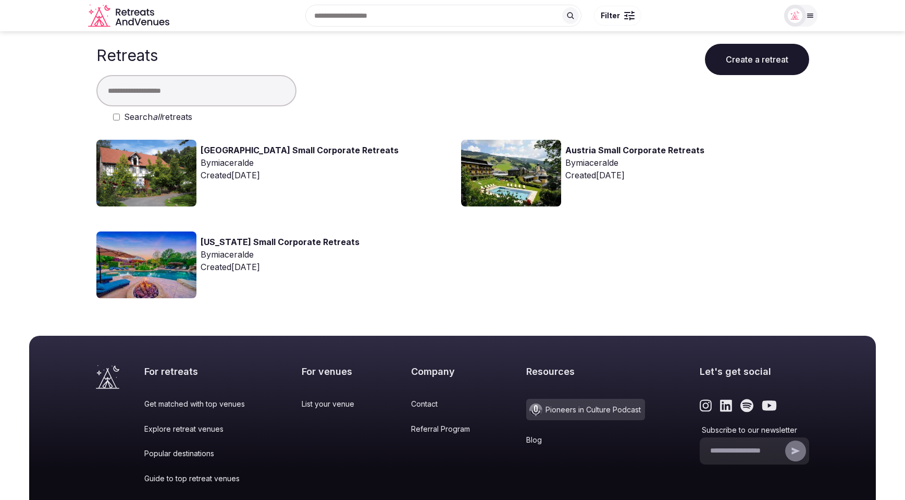
click at [809, 19] on icon at bounding box center [810, 15] width 8 height 8
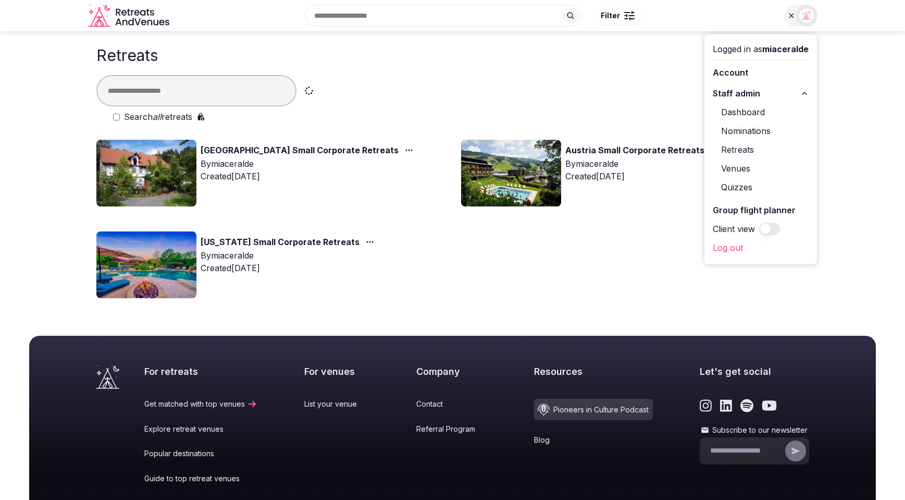
click at [750, 113] on link "Dashboard" at bounding box center [761, 112] width 96 height 17
click at [732, 109] on link "Dashboard" at bounding box center [761, 112] width 96 height 17
click at [609, 104] on div at bounding box center [452, 90] width 713 height 31
click at [735, 188] on link "Quizzes" at bounding box center [761, 187] width 96 height 17
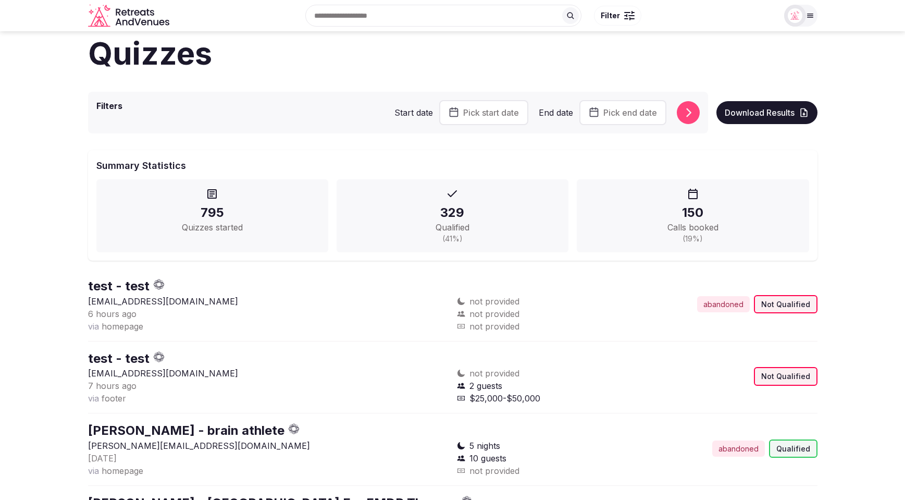
click at [695, 57] on h1 "Quizzes" at bounding box center [452, 53] width 729 height 44
click at [812, 15] on icon at bounding box center [810, 16] width 6 height 4
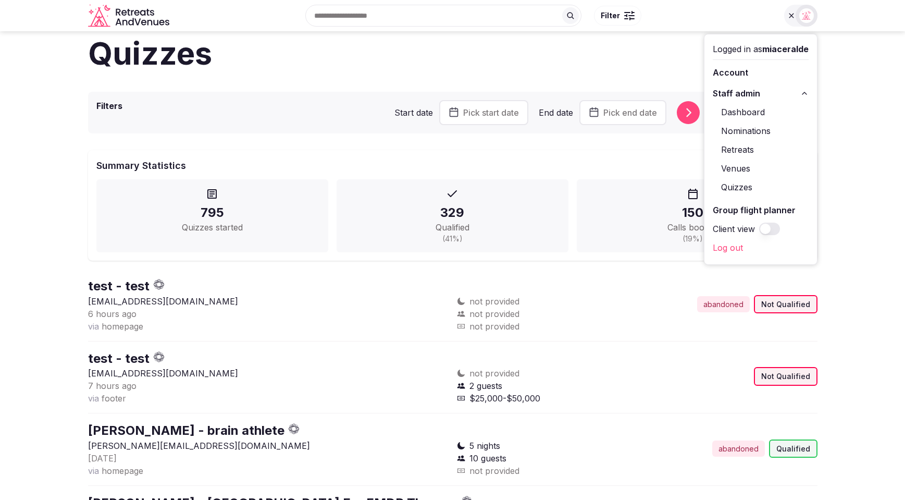
click at [577, 63] on h1 "Quizzes" at bounding box center [452, 53] width 729 height 44
click at [592, 65] on h1 "Quizzes" at bounding box center [452, 53] width 729 height 44
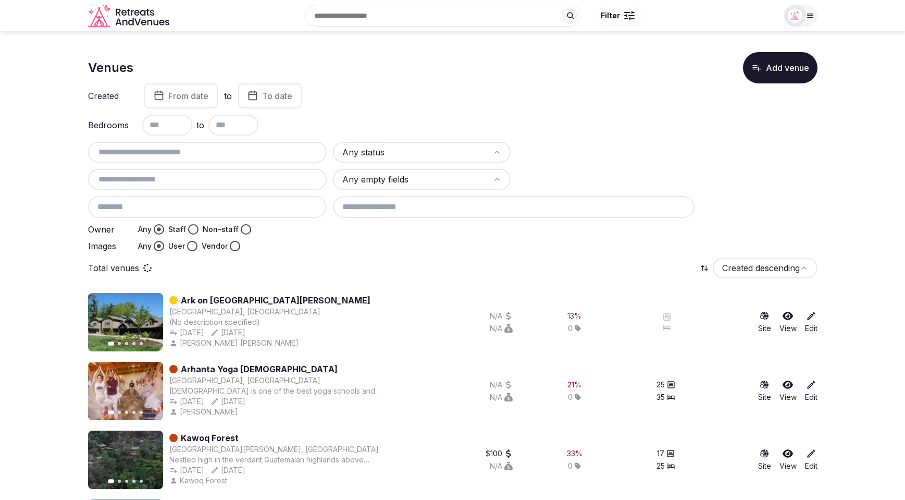
click at [555, 106] on div "Created From date to To date" at bounding box center [452, 95] width 729 height 25
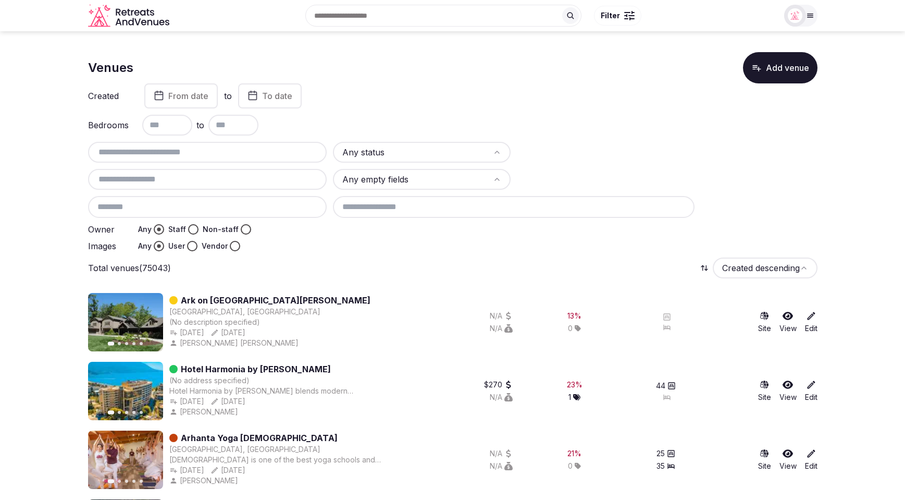
scroll to position [2, 0]
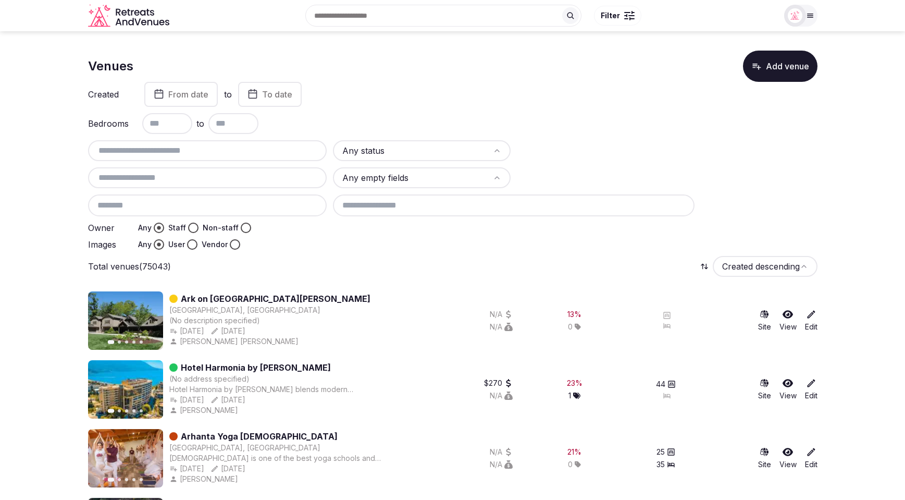
click at [355, 263] on div "Total venues (75043) Created descending" at bounding box center [452, 266] width 729 height 21
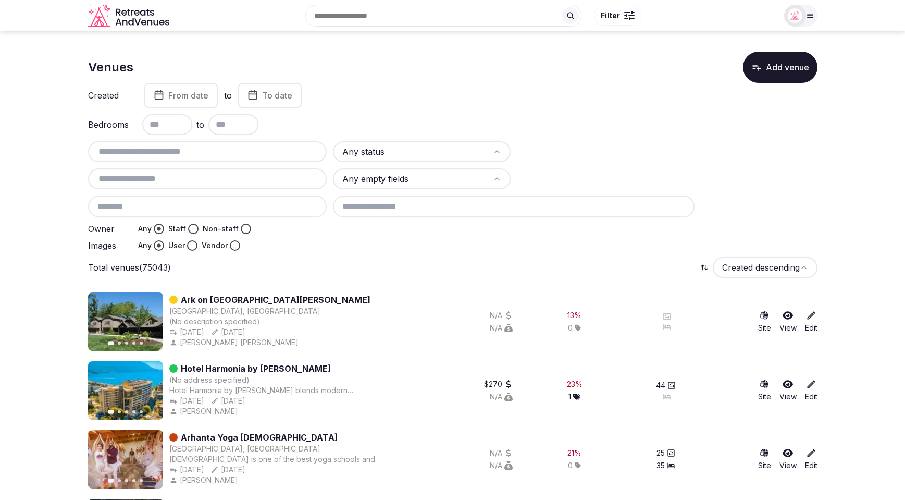
scroll to position [0, 0]
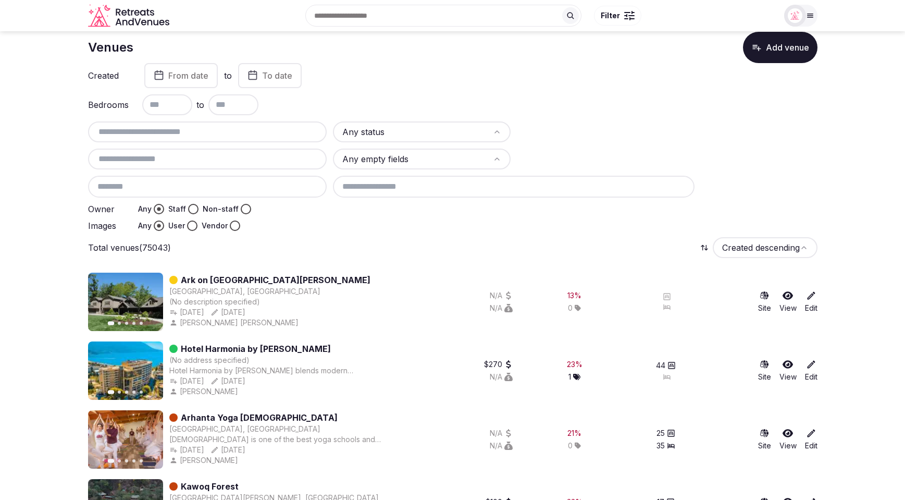
click at [389, 127] on html "Search Popular Destinations Toscana, Italy Riviera Maya, Mexico Indonesia, Bali…" at bounding box center [452, 230] width 905 height 500
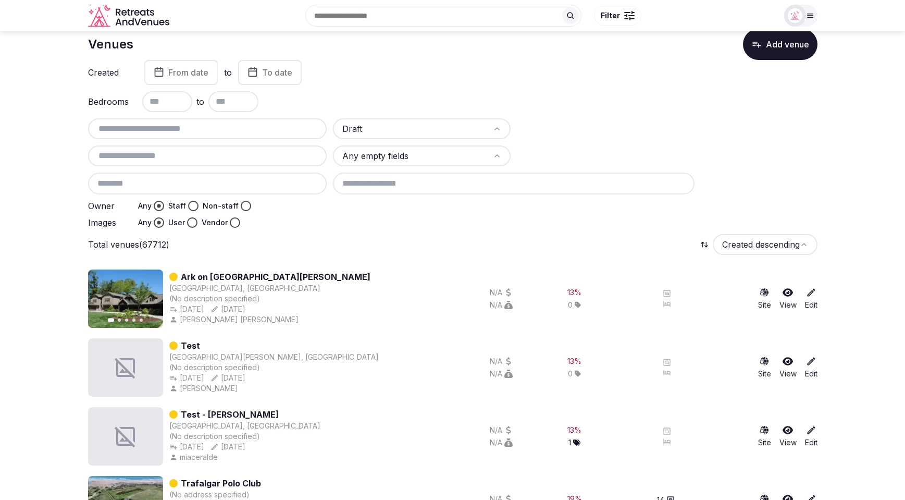
scroll to position [24, 0]
click at [127, 207] on label "Owner" at bounding box center [109, 205] width 42 height 8
click at [190, 224] on button "User" at bounding box center [192, 221] width 10 height 10
click at [158, 221] on button "Any" at bounding box center [159, 221] width 10 height 10
click at [191, 224] on button "User" at bounding box center [192, 221] width 10 height 10
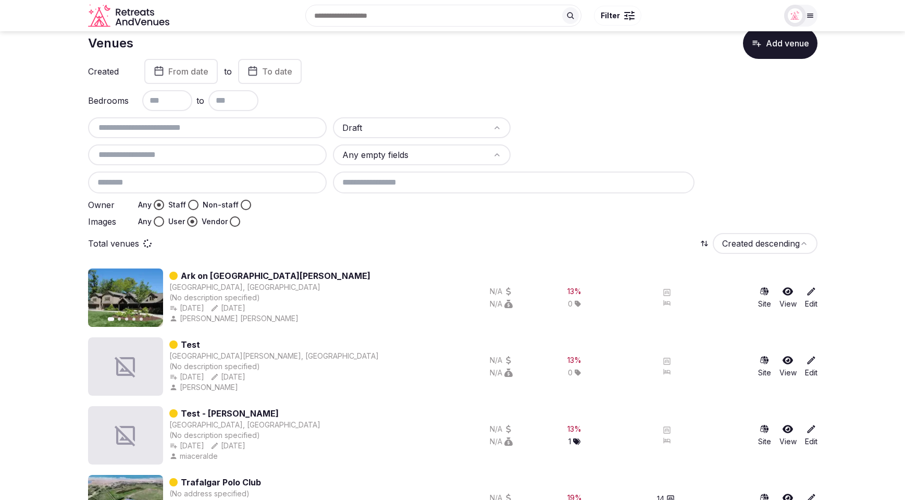
click at [313, 238] on div "Total venues Created descending" at bounding box center [452, 243] width 729 height 21
click at [185, 157] on input "text" at bounding box center [207, 155] width 231 height 13
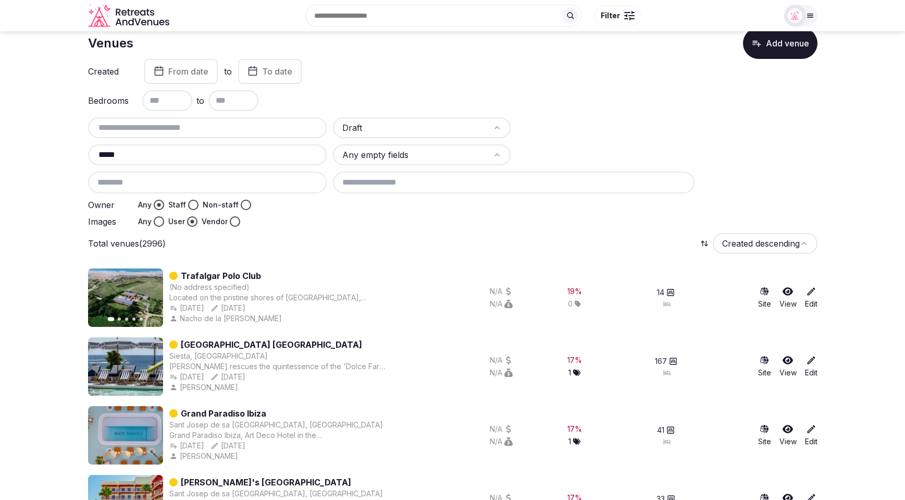
type input "*****"
click at [322, 222] on div "Images Any User Vendor" at bounding box center [207, 221] width 239 height 10
click at [810, 294] on icon at bounding box center [811, 292] width 10 height 10
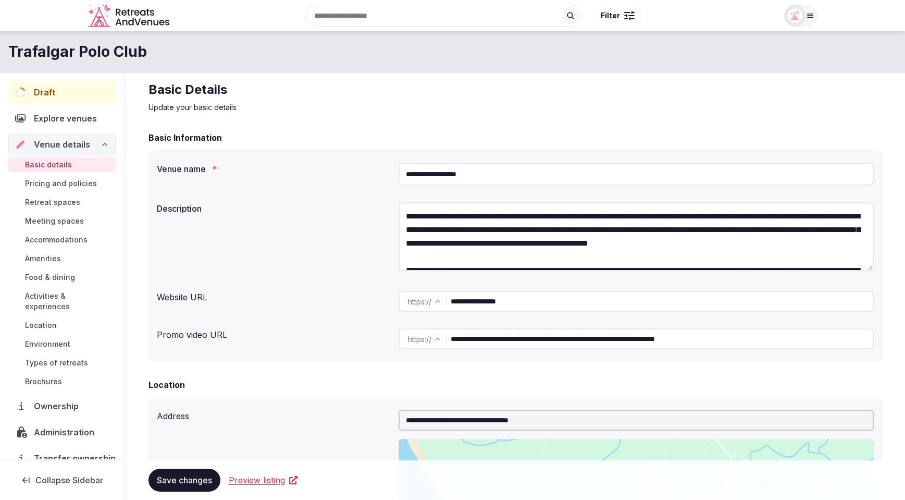
click at [56, 94] on div "Draft" at bounding box center [61, 92] width 107 height 22
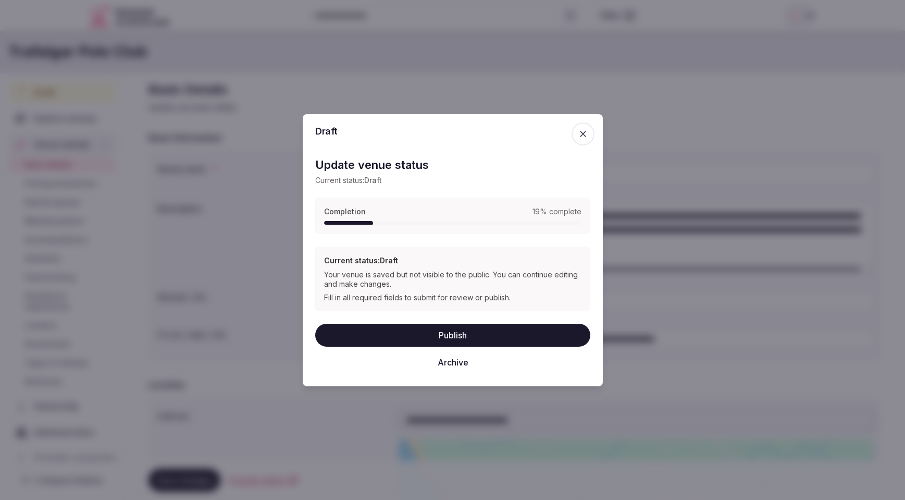
click at [586, 132] on icon "button" at bounding box center [583, 133] width 10 height 10
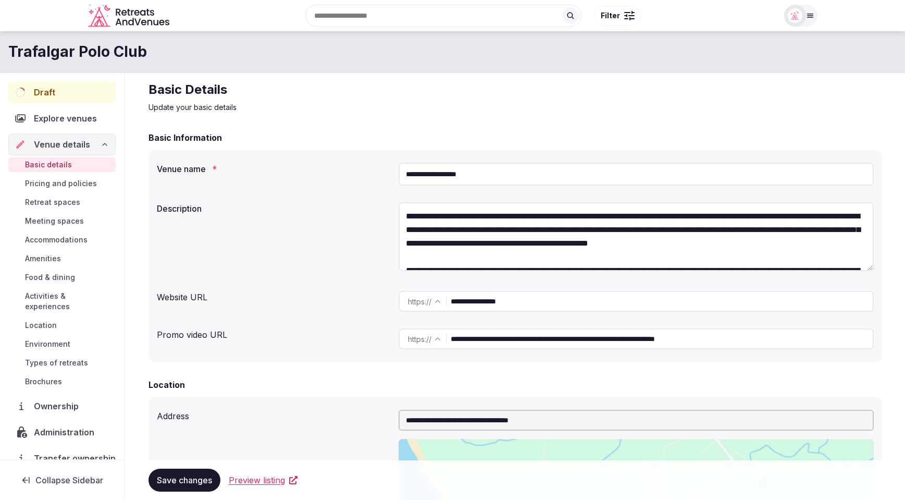
click at [75, 96] on div "Draft" at bounding box center [61, 92] width 107 height 22
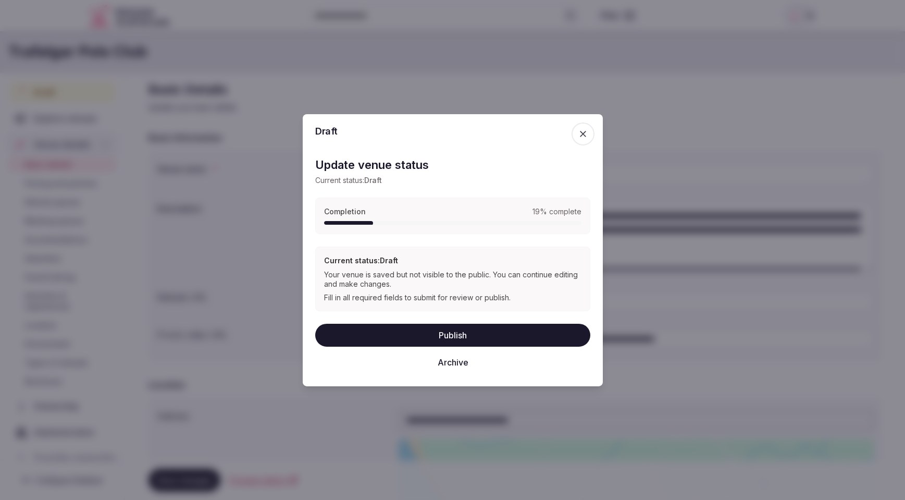
click at [577, 135] on span "button" at bounding box center [583, 133] width 23 height 23
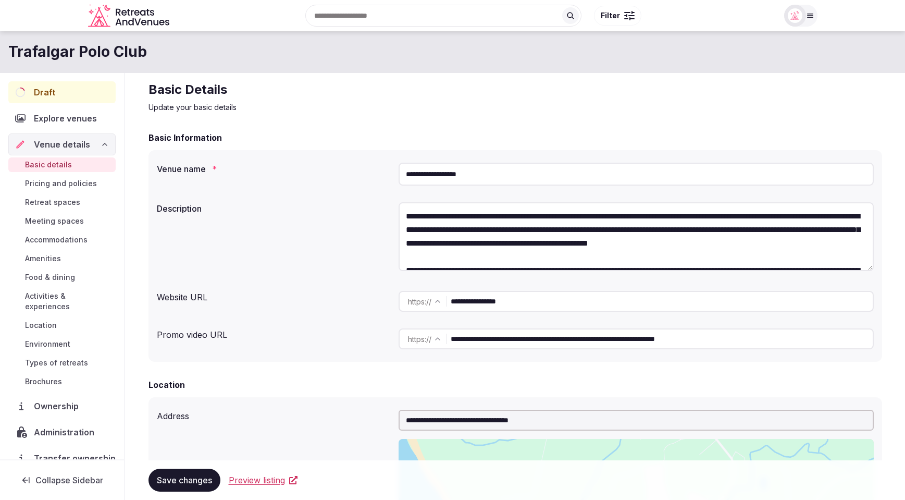
click at [66, 91] on div "Draft" at bounding box center [61, 92] width 107 height 22
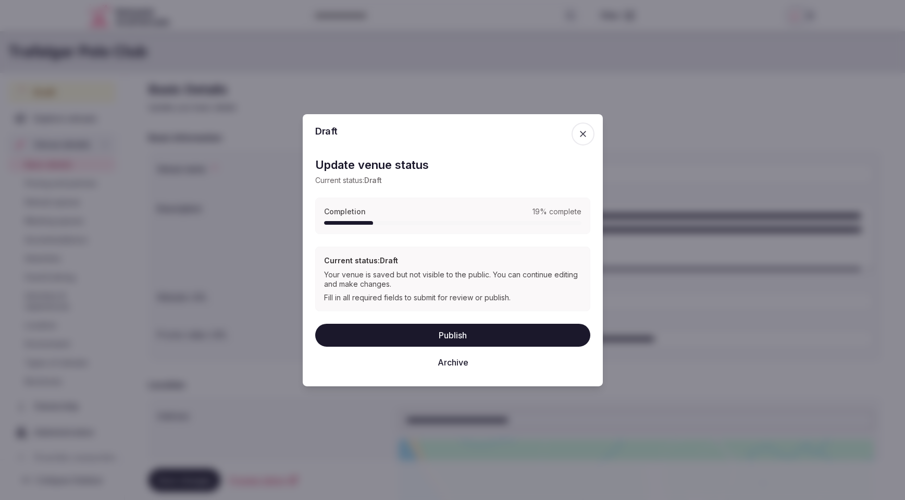
click at [590, 130] on span "button" at bounding box center [583, 133] width 23 height 23
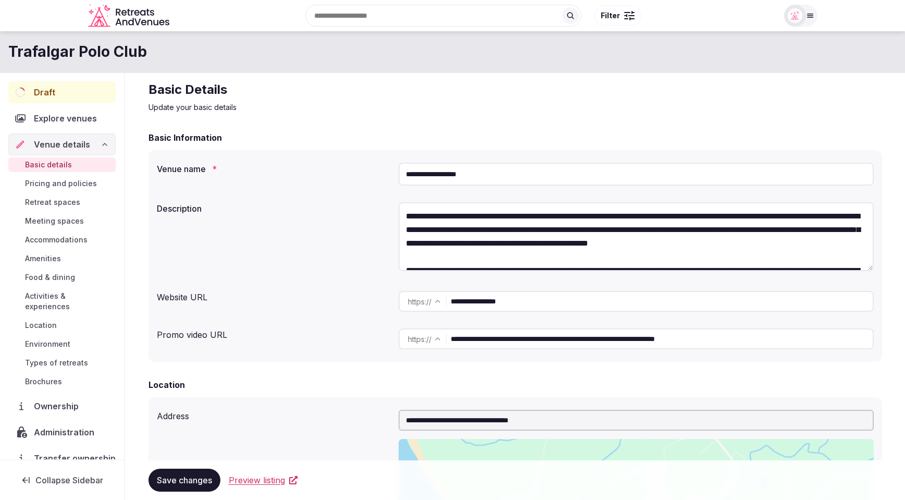
click at [310, 102] on div "Basic Details Update your basic details" at bounding box center [516, 96] width 734 height 31
click at [72, 100] on div "Draft" at bounding box center [61, 92] width 107 height 22
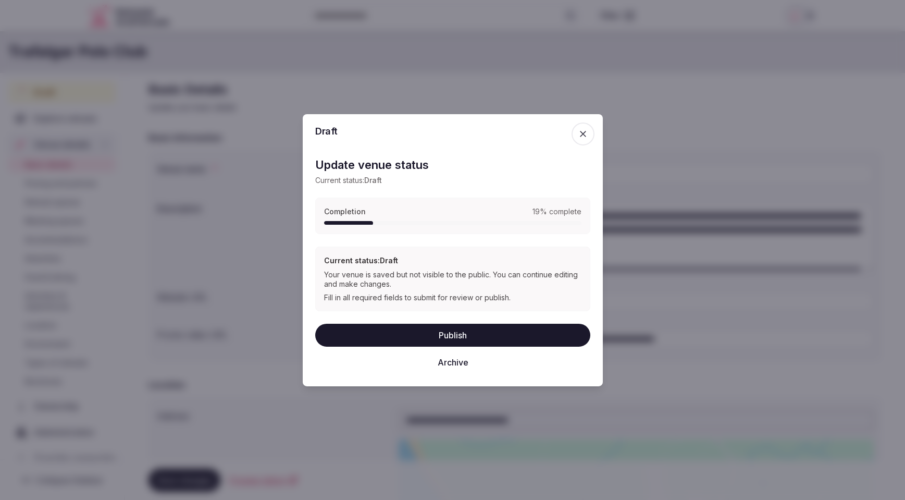
click at [579, 134] on icon "button" at bounding box center [583, 133] width 10 height 10
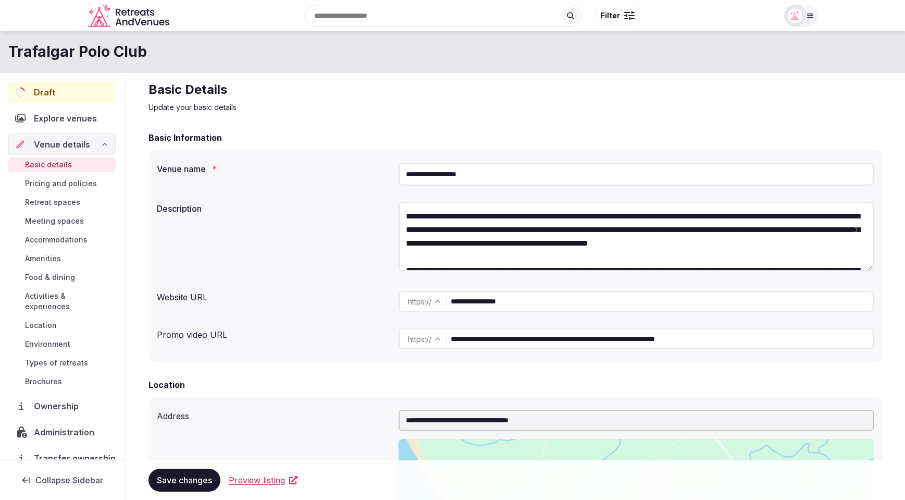
click at [71, 94] on div "Draft" at bounding box center [61, 91] width 105 height 21
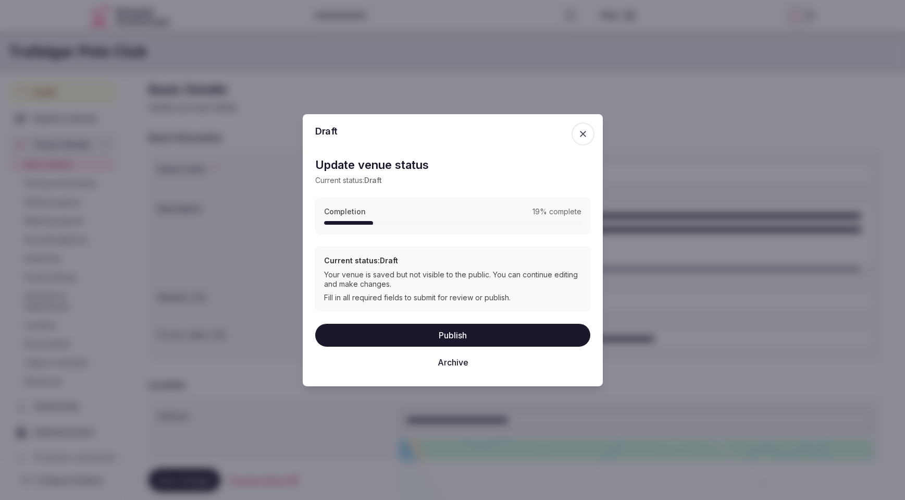
click at [584, 132] on icon "button" at bounding box center [583, 134] width 6 height 6
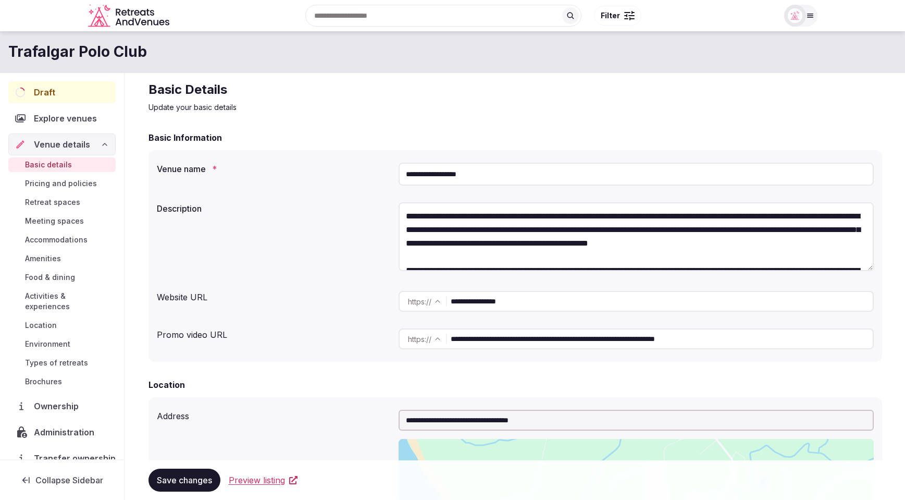
drag, startPoint x: 318, startPoint y: 105, endPoint x: 318, endPoint y: 112, distance: 6.8
click at [318, 112] on p "Update your basic details" at bounding box center [516, 107] width 734 height 10
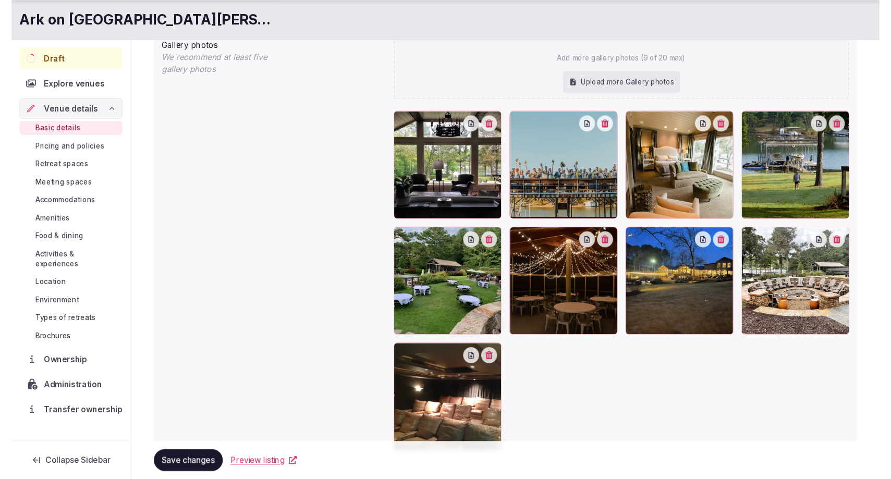
scroll to position [1069, 0]
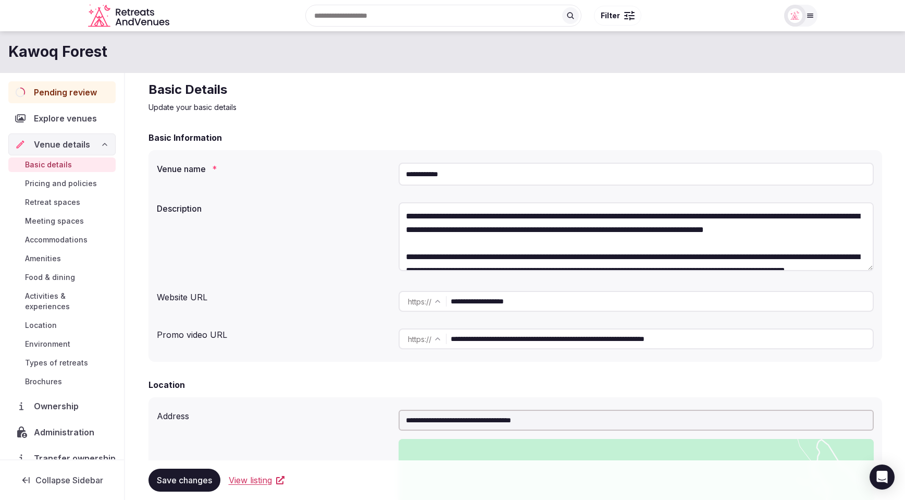
click at [327, 133] on div "Basic Information" at bounding box center [516, 137] width 734 height 13
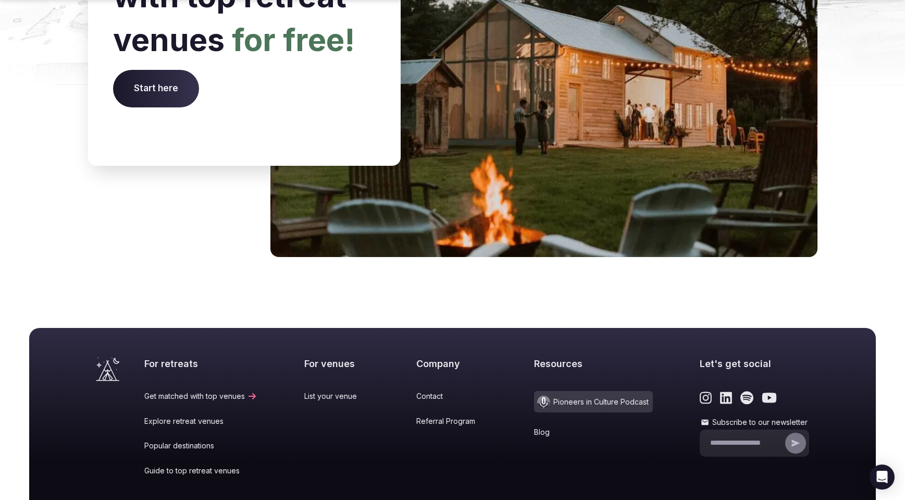
scroll to position [4182, 0]
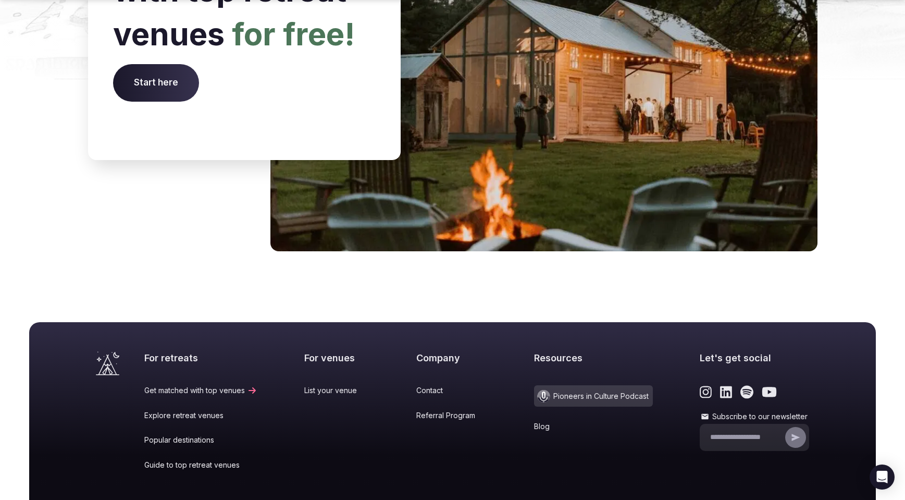
click at [184, 435] on link "Popular destinations" at bounding box center [200, 440] width 113 height 10
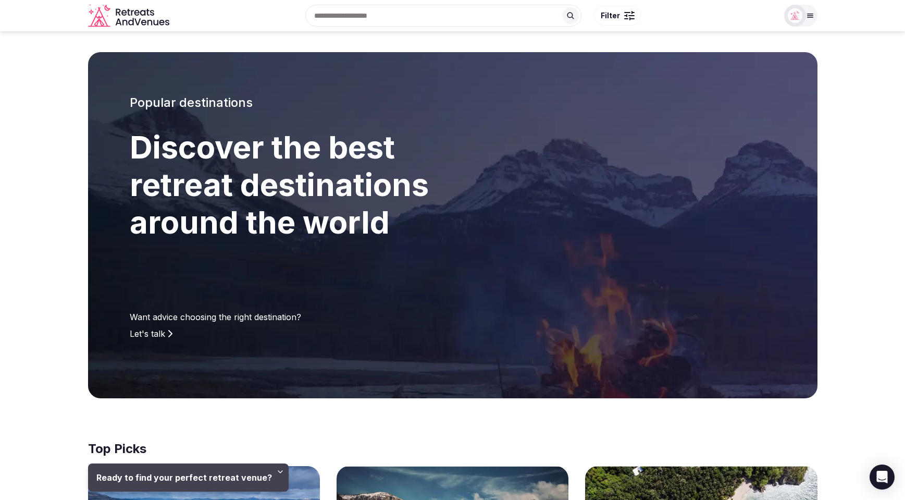
click at [569, 15] on icon at bounding box center [570, 15] width 8 height 8
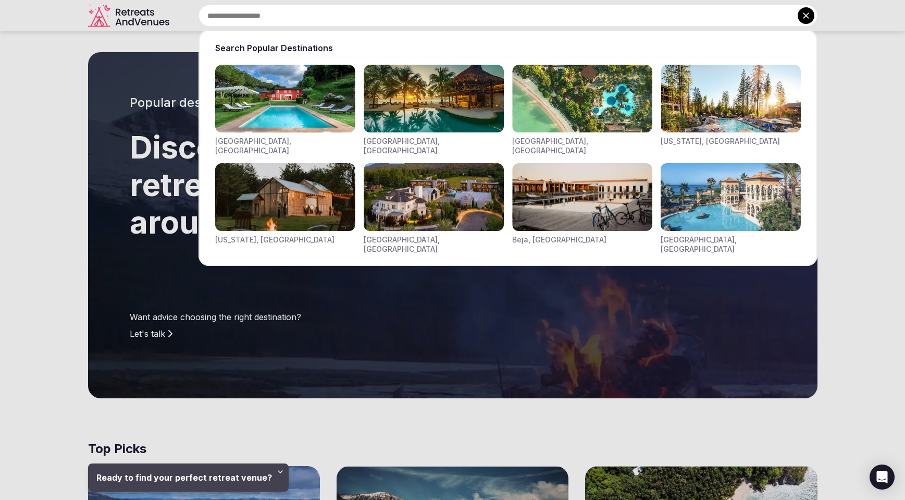
click at [806, 19] on icon at bounding box center [806, 15] width 10 height 10
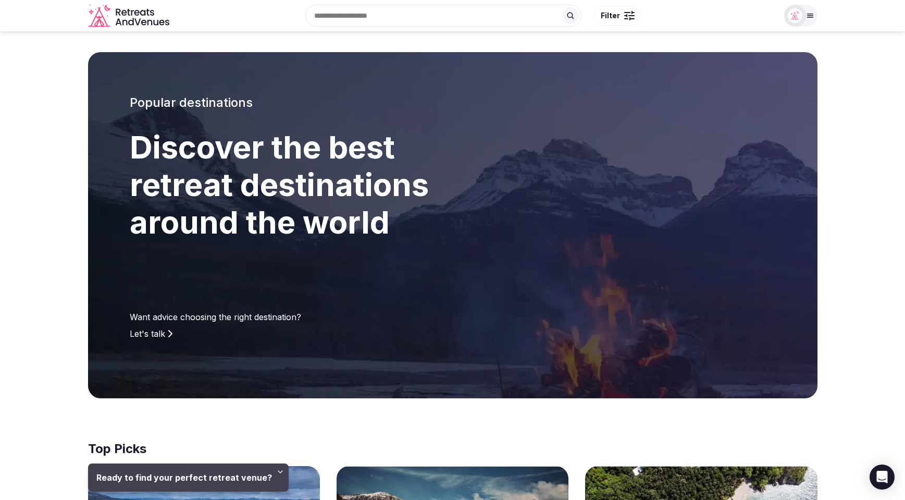
click at [623, 15] on button "Filter" at bounding box center [617, 16] width 47 height 20
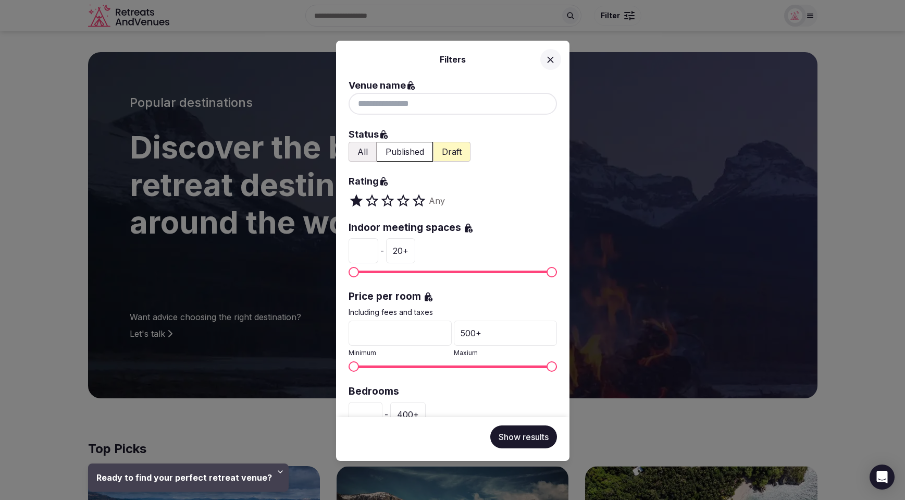
click at [549, 60] on icon at bounding box center [550, 59] width 11 height 11
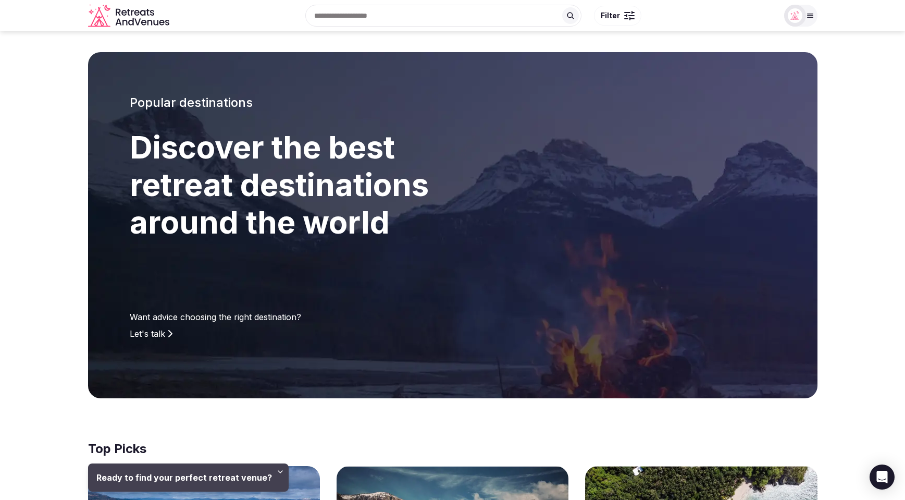
click at [706, 16] on div "Search Popular Destinations [GEOGRAPHIC_DATA], [GEOGRAPHIC_DATA] [GEOGRAPHIC_DA…" at bounding box center [476, 15] width 604 height 45
click at [810, 17] on icon at bounding box center [810, 15] width 8 height 8
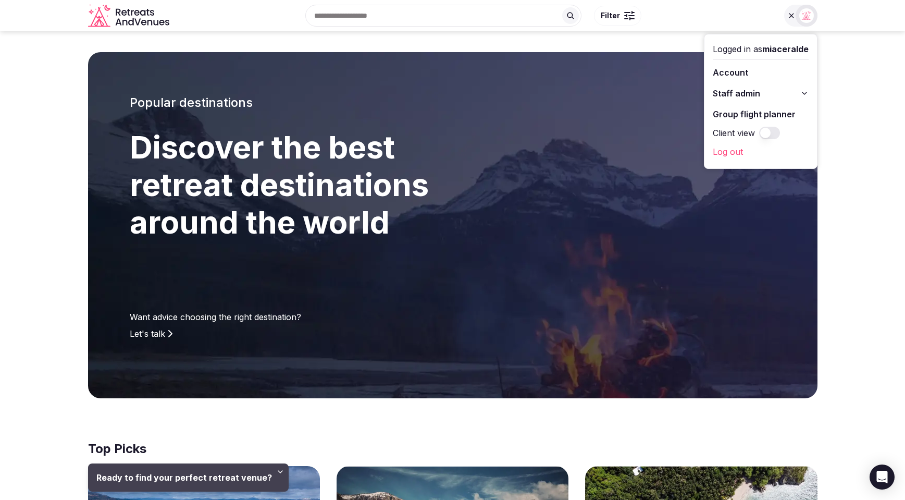
click at [849, 92] on section "Popular destinations Discover the best retreat destinations around the world Wa…" at bounding box center [452, 225] width 905 height 346
click at [37, 53] on section "Popular destinations Discover the best retreat destinations around the world Wa…" at bounding box center [452, 225] width 905 height 346
click at [829, 30] on div "Search Popular Destinations [GEOGRAPHIC_DATA], [GEOGRAPHIC_DATA] [GEOGRAPHIC_DA…" at bounding box center [452, 15] width 905 height 31
click at [845, 153] on section "Popular destinations Discover the best retreat destinations around the world Wa…" at bounding box center [452, 225] width 905 height 346
click at [325, 52] on div "Popular destinations Discover the best retreat destinations around the world Wa…" at bounding box center [321, 225] width 467 height 346
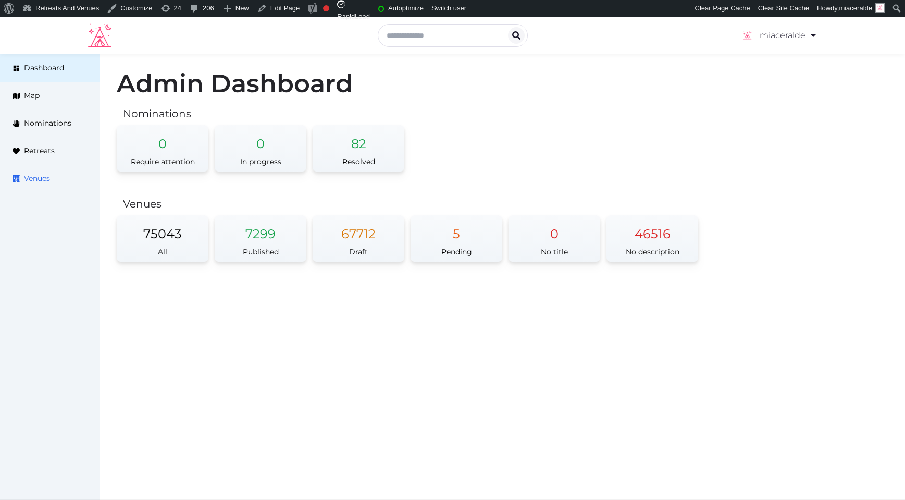
click at [33, 176] on span "Venues" at bounding box center [37, 178] width 26 height 11
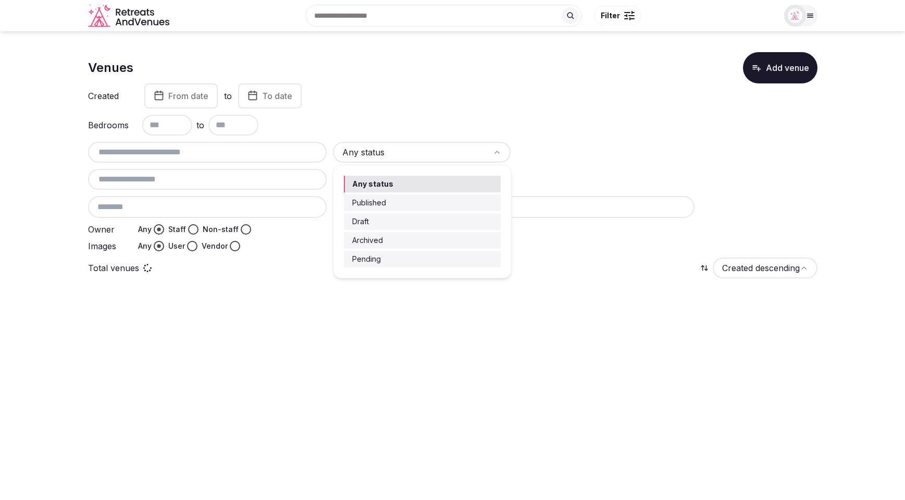
click at [455, 156] on html "Search Popular Destinations [GEOGRAPHIC_DATA], [GEOGRAPHIC_DATA] [GEOGRAPHIC_DA…" at bounding box center [452, 250] width 905 height 500
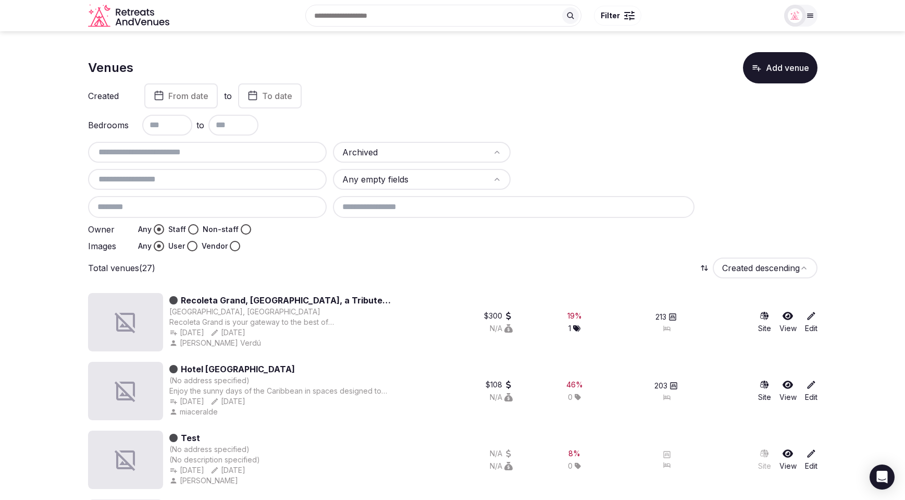
click at [431, 152] on html "Search Popular Destinations [GEOGRAPHIC_DATA], [GEOGRAPHIC_DATA] [GEOGRAPHIC_DA…" at bounding box center [452, 250] width 905 height 500
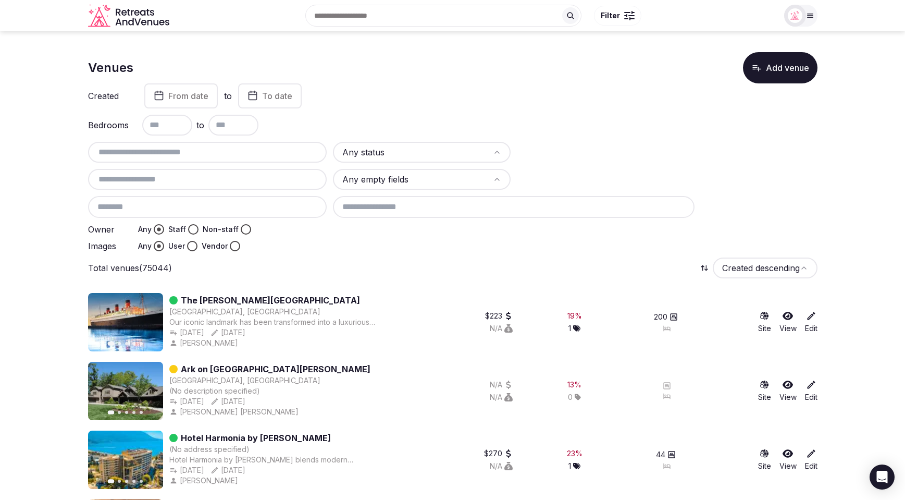
click at [120, 326] on img at bounding box center [125, 322] width 75 height 58
click at [293, 274] on div "Total venues (75044) Created descending" at bounding box center [452, 267] width 729 height 21
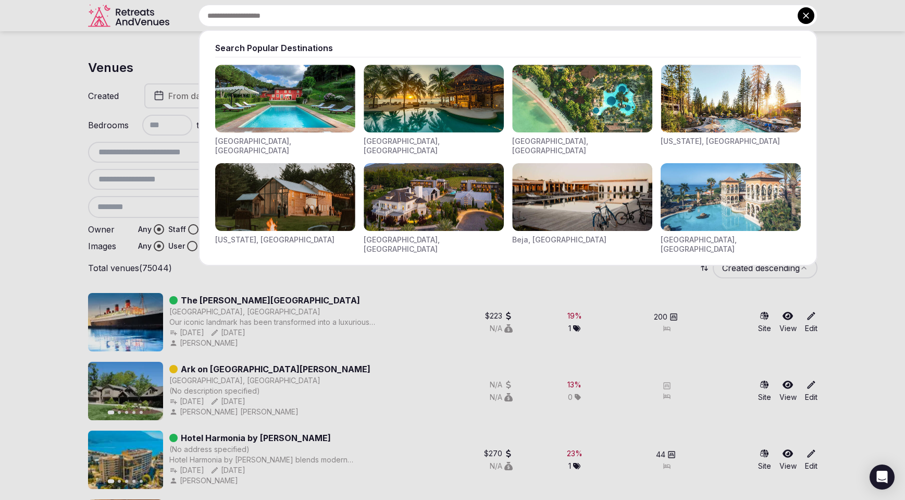
click at [405, 18] on input "text" at bounding box center [508, 16] width 619 height 22
click at [392, 95] on img "Visit venues for Riviera Maya, Mexico" at bounding box center [434, 99] width 140 height 68
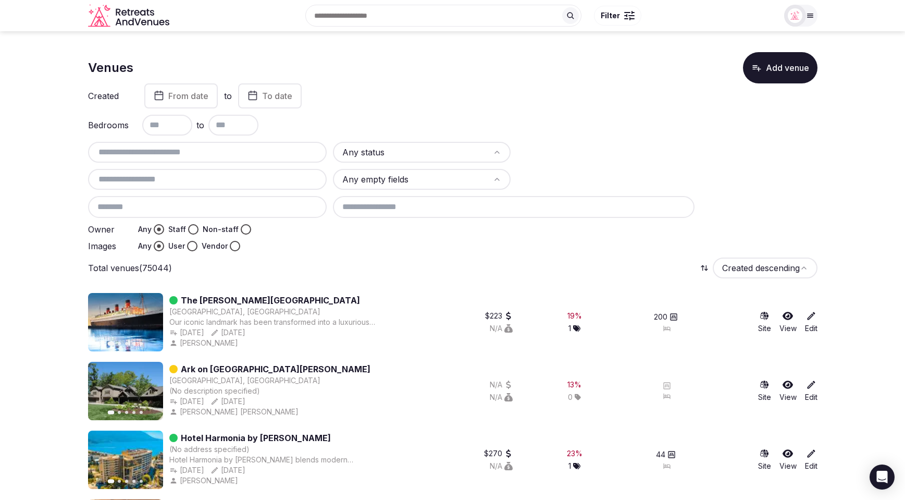
click at [623, 14] on button "Filter" at bounding box center [617, 16] width 47 height 20
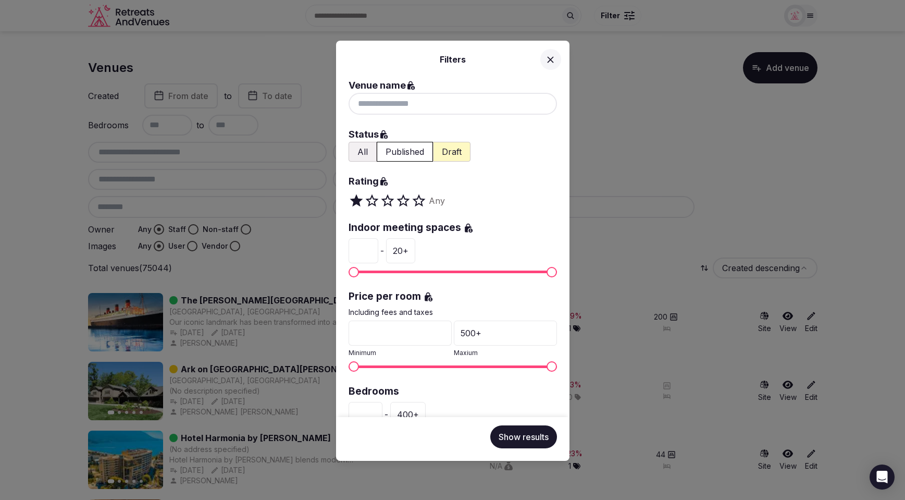
click at [650, 139] on div "Filters Venue name Status All Published Draft Rating Any Indoor meeting spaces …" at bounding box center [452, 250] width 905 height 500
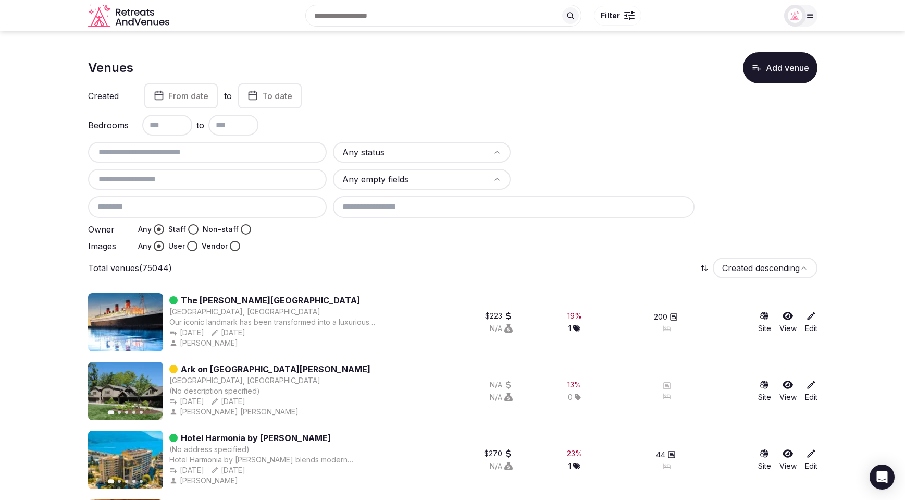
click at [622, 20] on button "Filter" at bounding box center [617, 16] width 47 height 20
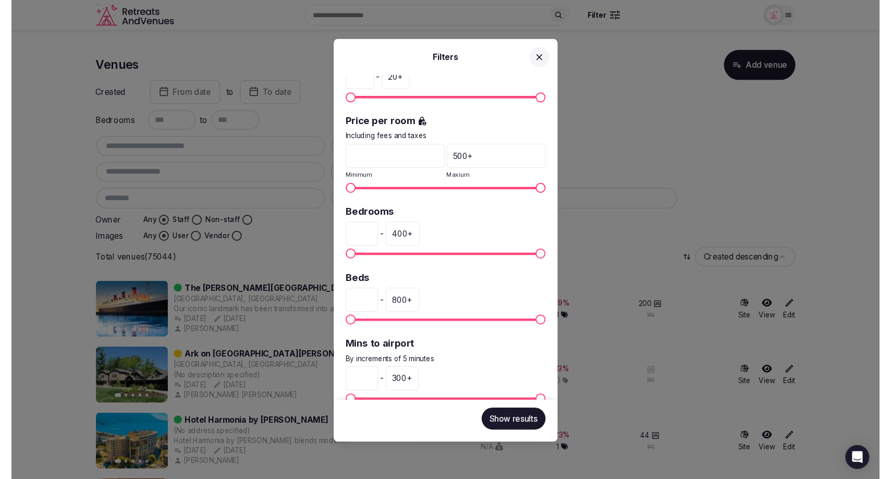
scroll to position [192, 0]
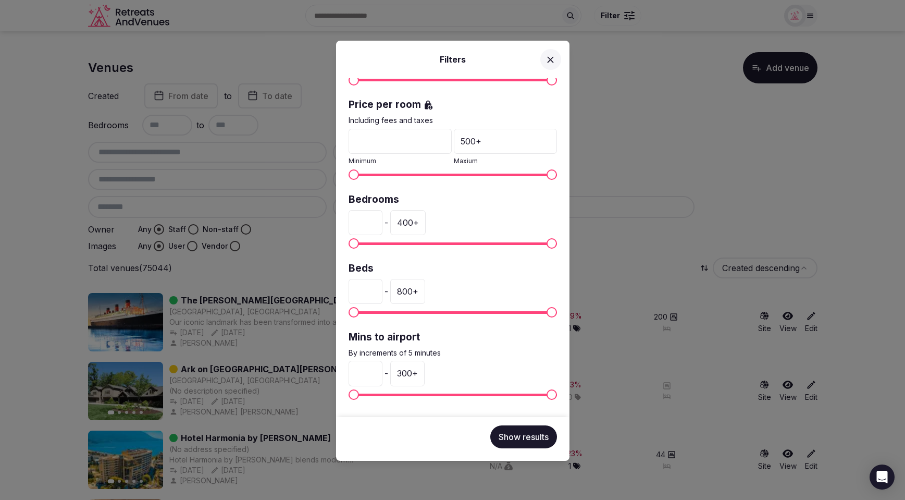
click at [696, 164] on div "Filters Venue name Status All Published Draft Rating Any Indoor meeting spaces …" at bounding box center [452, 250] width 905 height 500
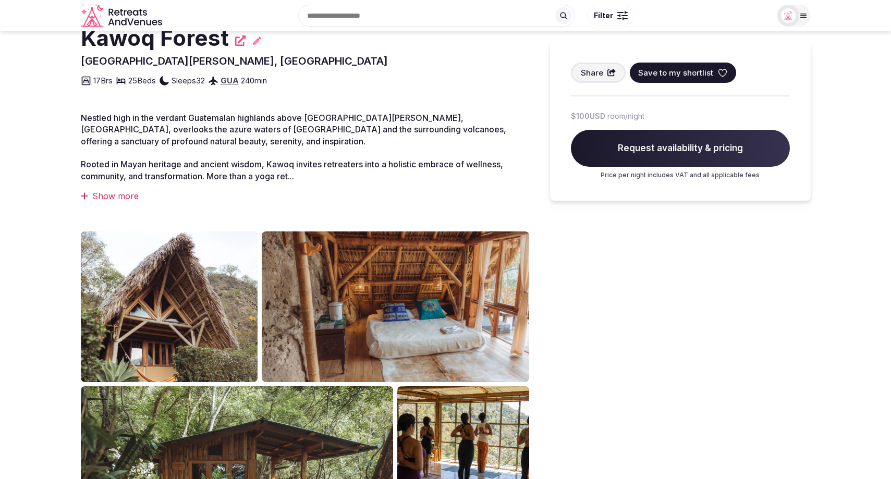
scroll to position [285, 0]
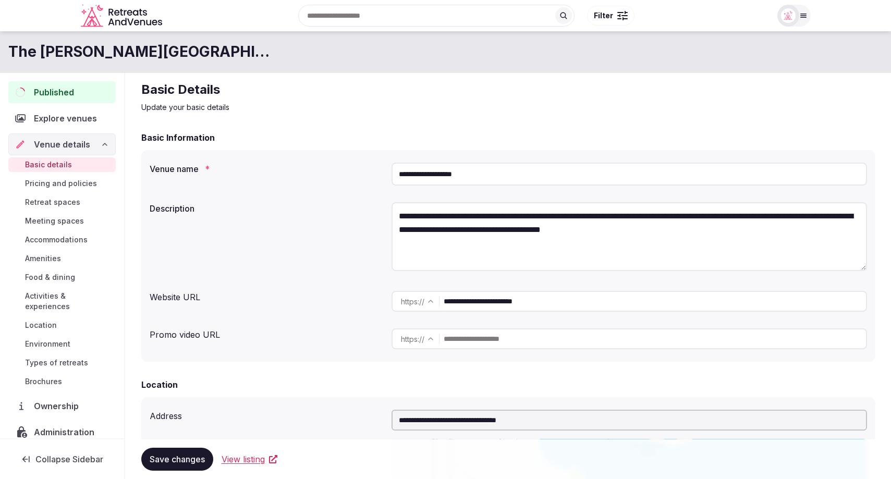
click at [53, 239] on span "Accommodations" at bounding box center [56, 239] width 63 height 10
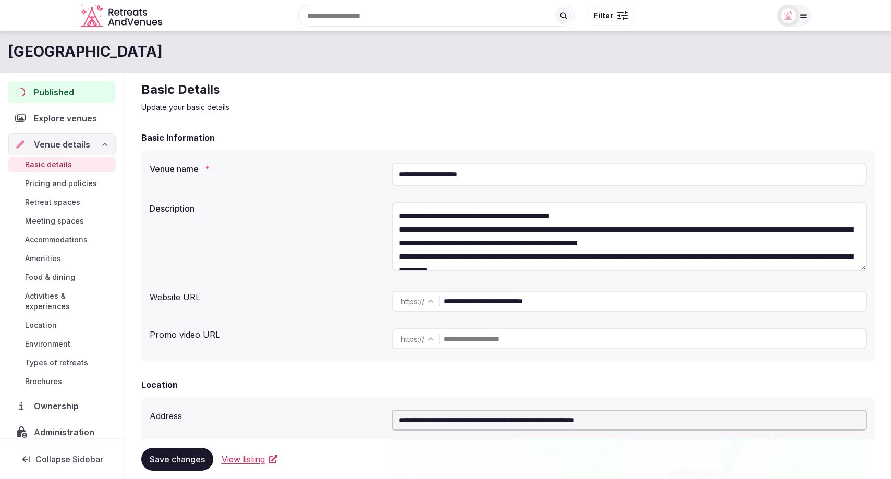
click at [81, 244] on span "Accommodations" at bounding box center [56, 239] width 63 height 10
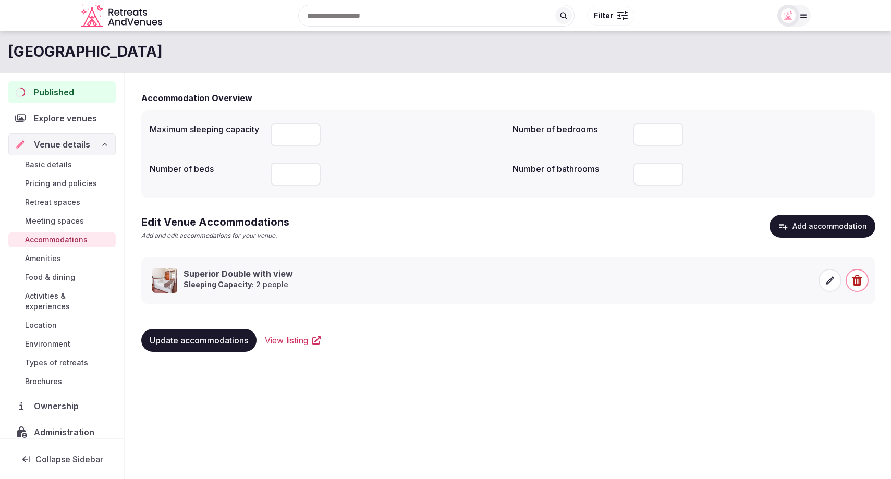
click at [826, 285] on span at bounding box center [829, 280] width 23 height 23
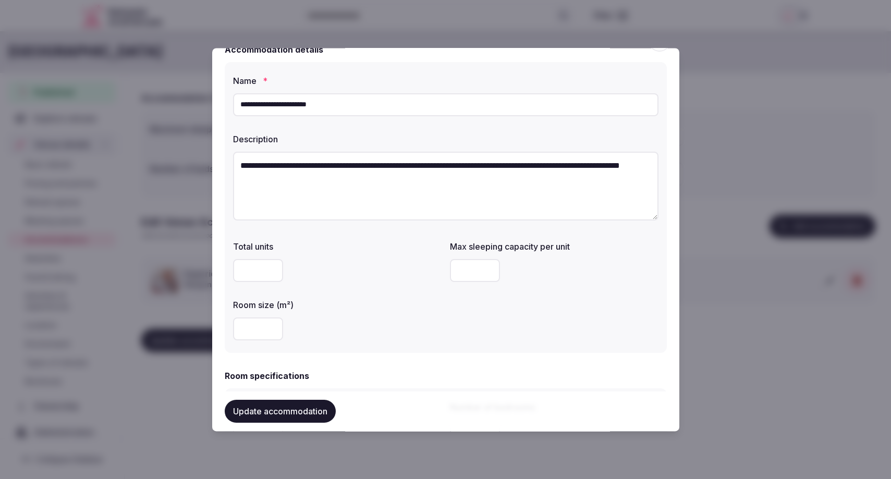
scroll to position [34, 0]
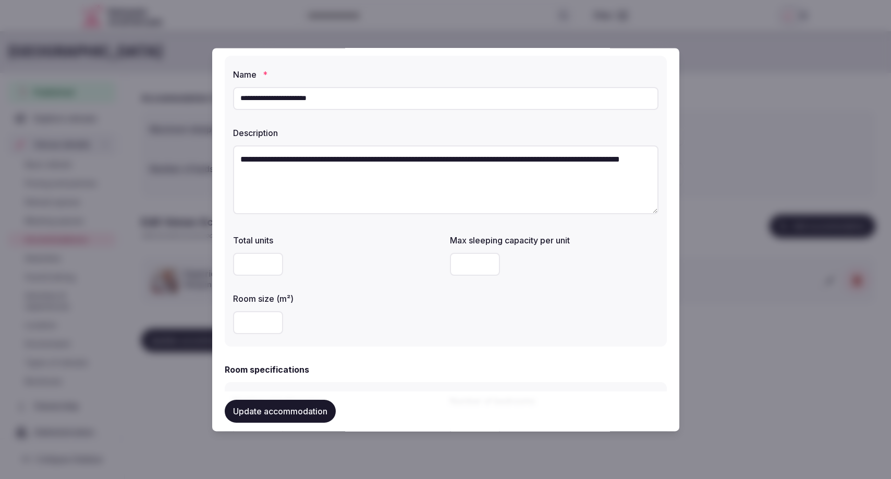
click at [745, 125] on div at bounding box center [445, 239] width 891 height 479
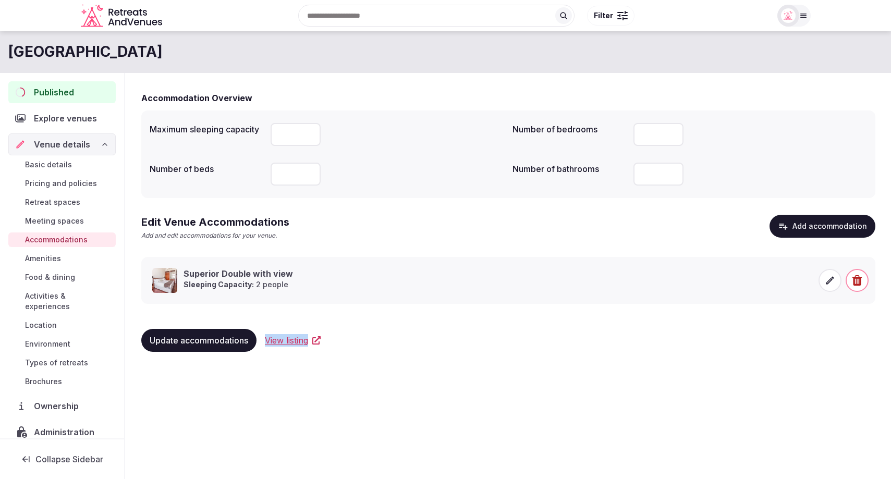
drag, startPoint x: 171, startPoint y: 52, endPoint x: 28, endPoint y: 0, distance: 153.0
click at [9, 48] on div "[GEOGRAPHIC_DATA]" at bounding box center [445, 52] width 891 height 20
copy h1 "[GEOGRAPHIC_DATA]"
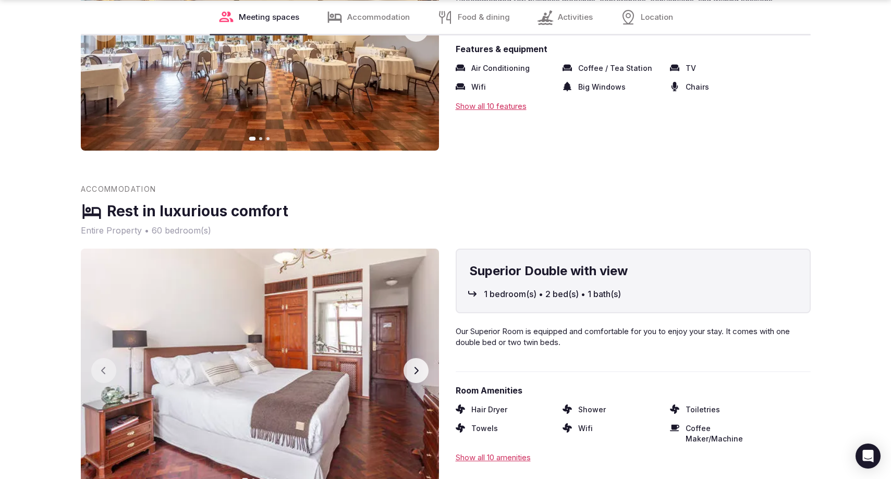
scroll to position [1337, 0]
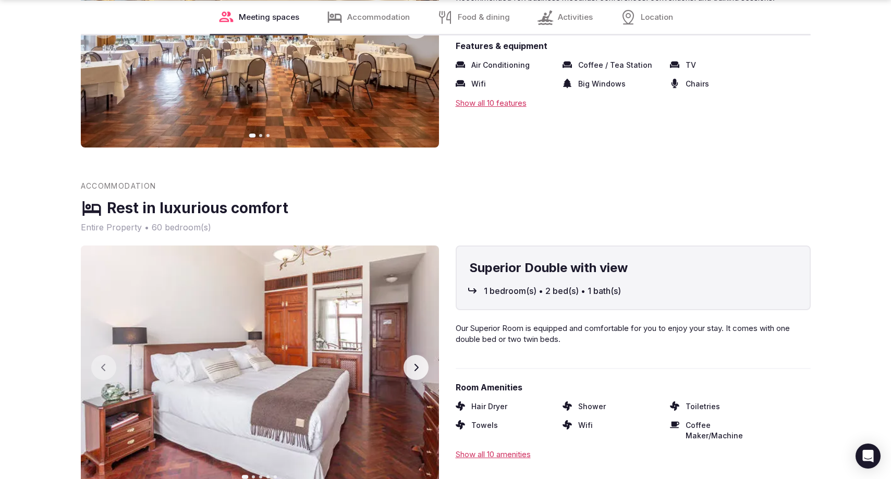
click at [664, 222] on span "Entire Property • 60 bedroom(s)" at bounding box center [445, 226] width 729 height 11
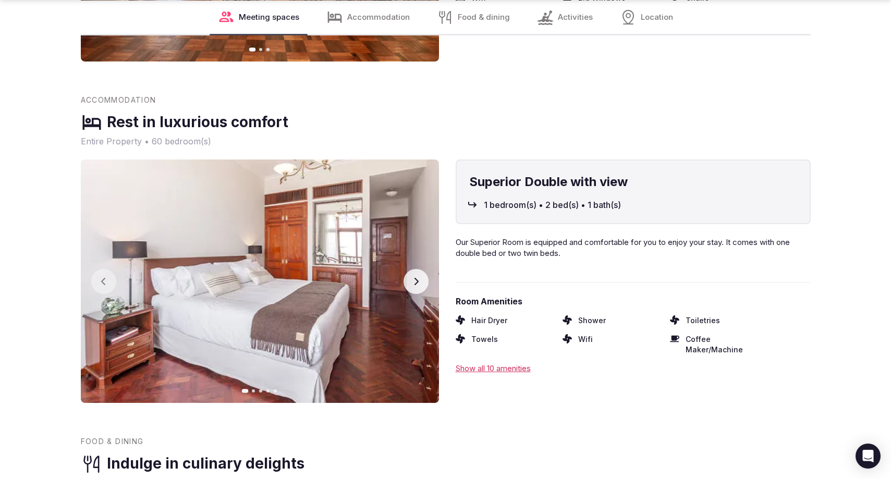
scroll to position [1422, 0]
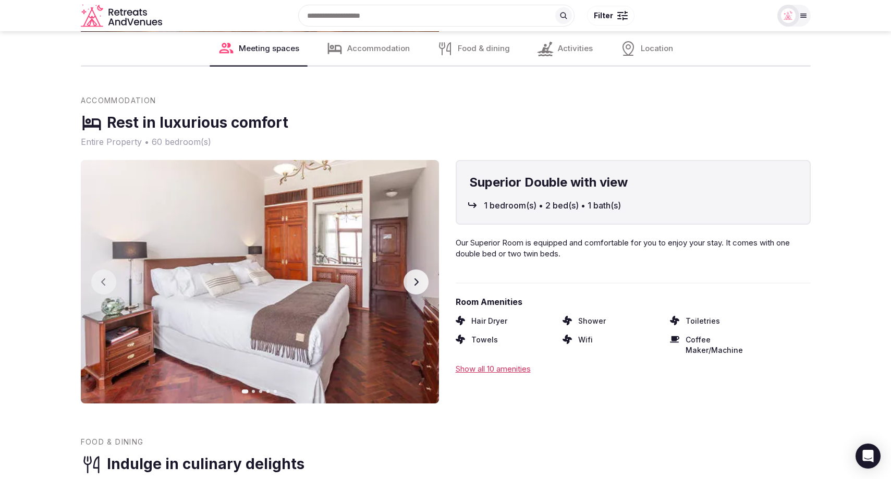
click at [593, 99] on div "Accommodation" at bounding box center [445, 102] width 729 height 15
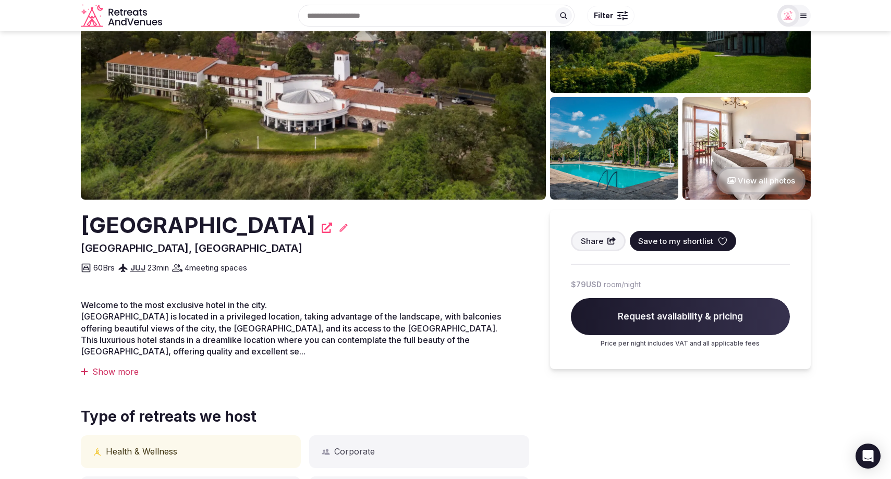
scroll to position [0, 0]
